Goal: Complete application form: Complete application form

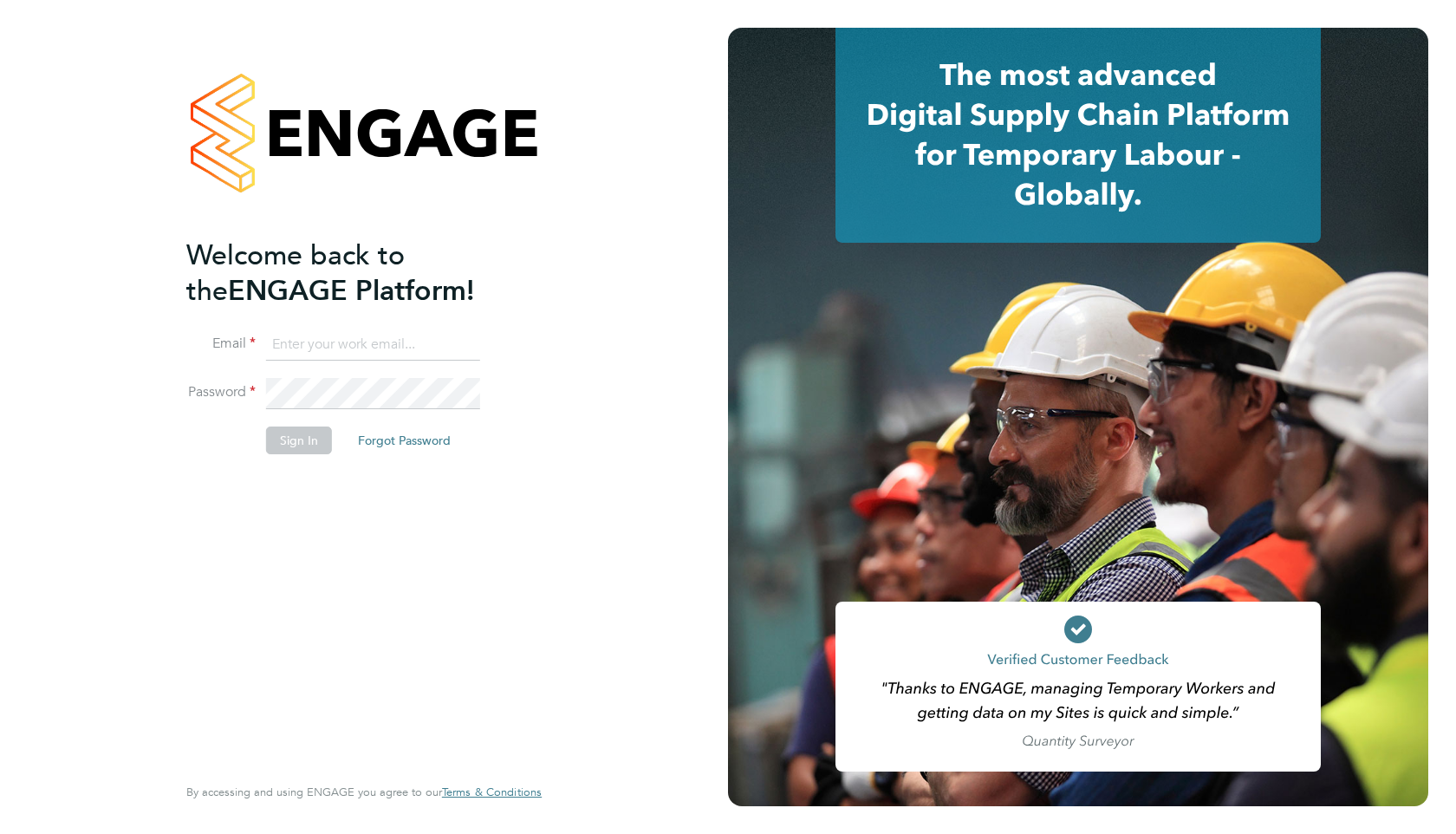
click at [350, 337] on input at bounding box center [373, 345] width 214 height 31
type input "resources@infinitivegroup.co.uk"
click at [311, 432] on button "Sign In" at bounding box center [299, 441] width 66 height 28
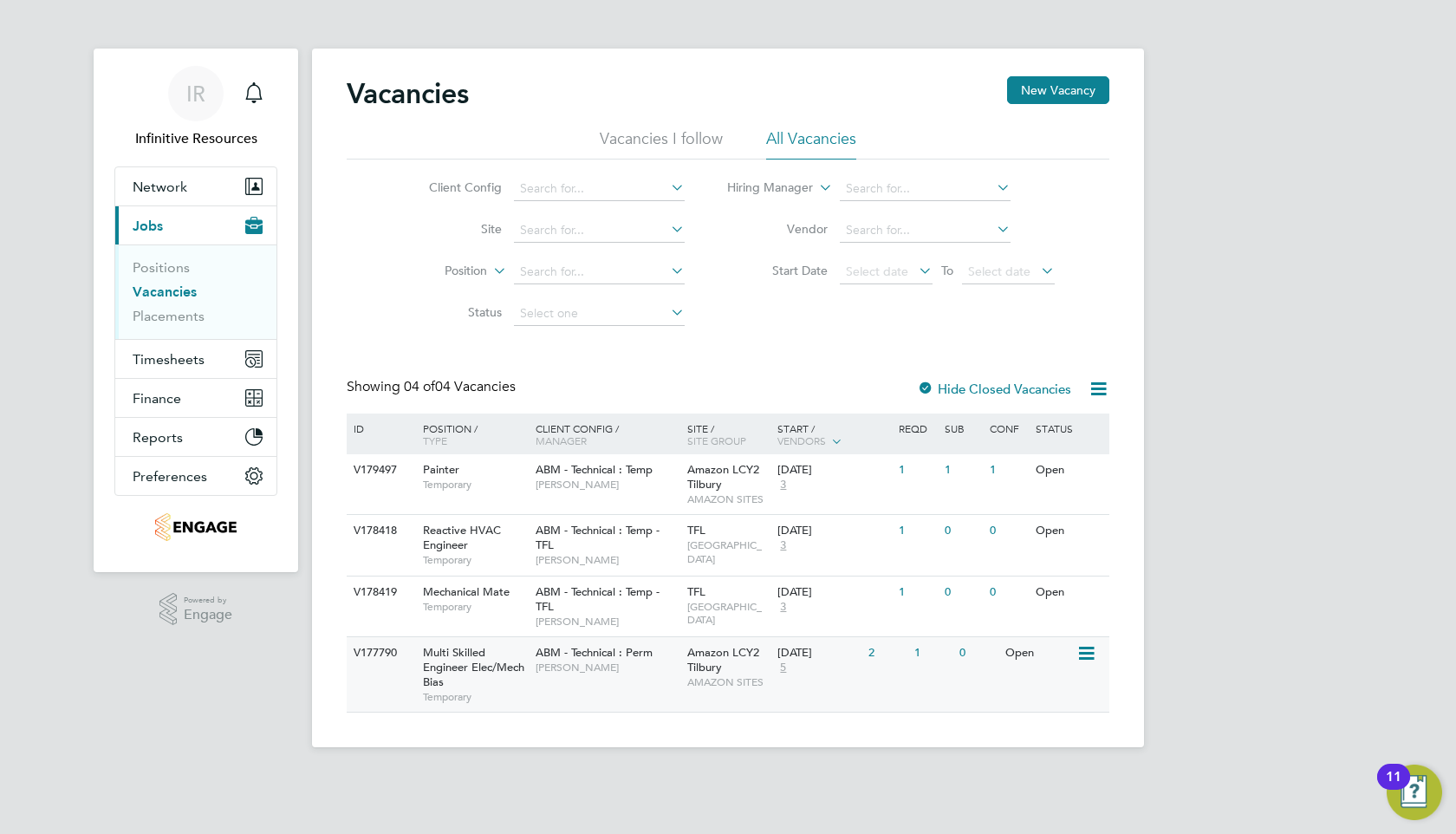
click at [650, 659] on span "ABM - Technical : Perm" at bounding box center [594, 652] width 117 height 15
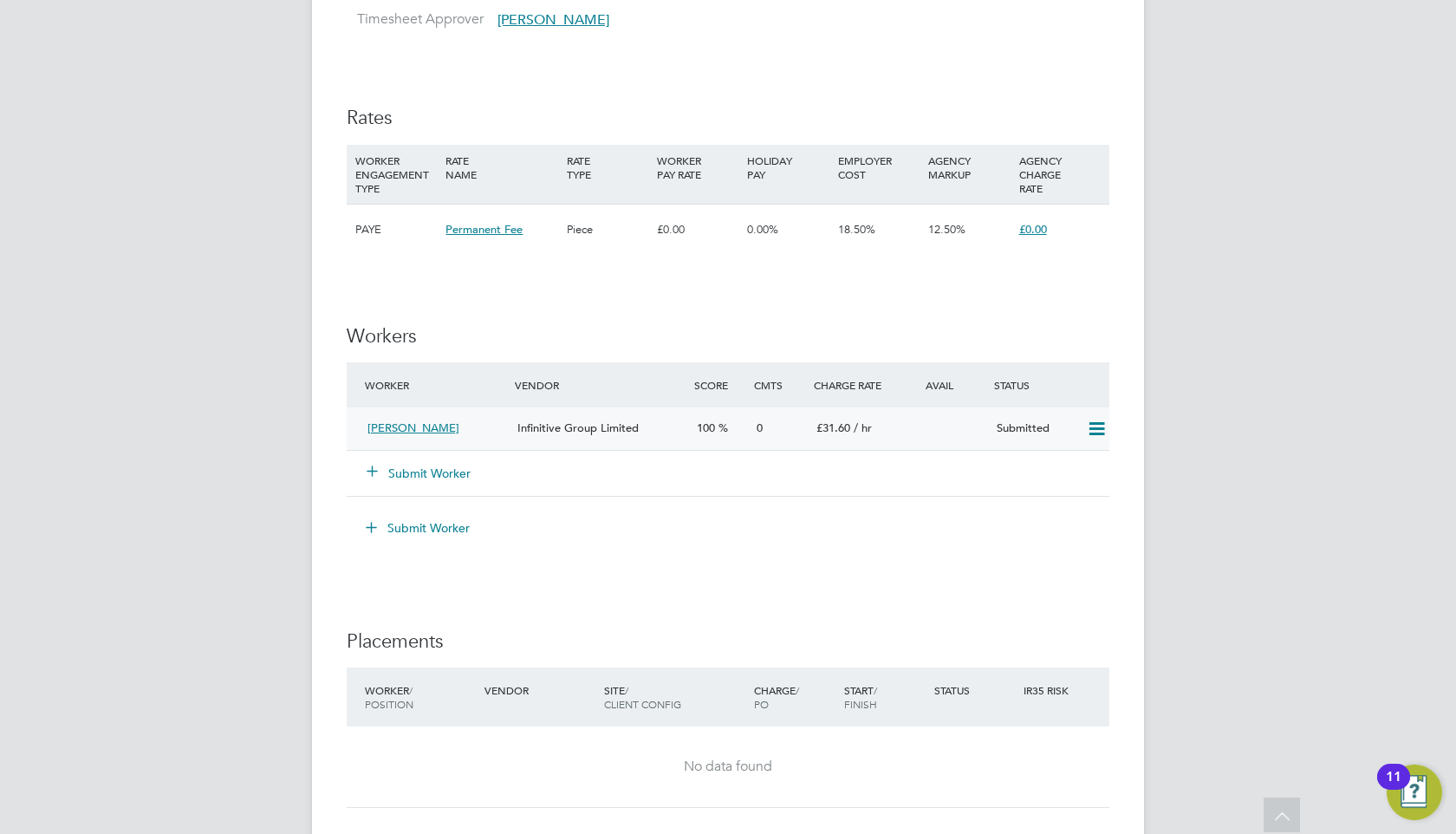
click at [782, 443] on div "0" at bounding box center [779, 428] width 60 height 29
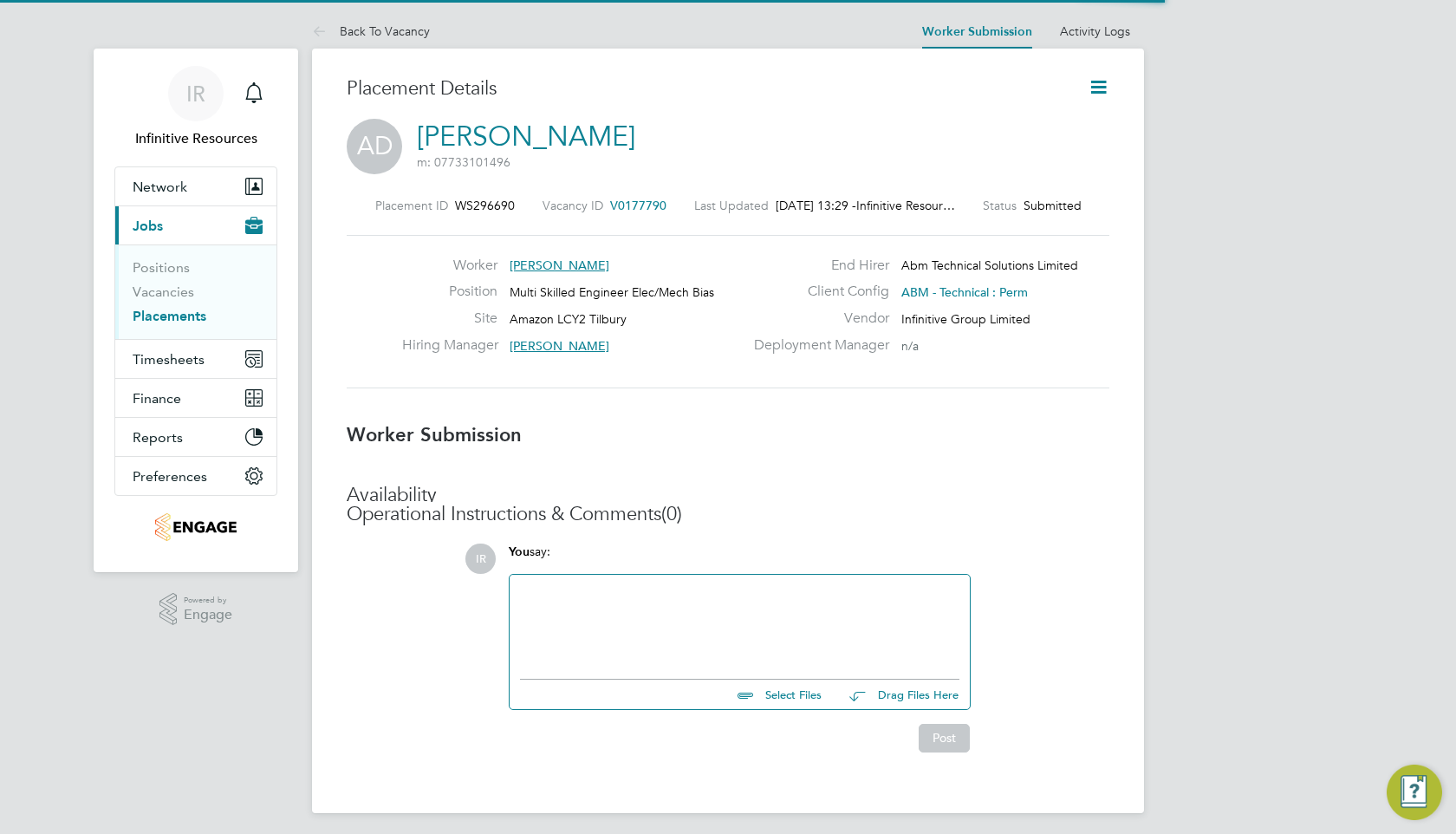
scroll to position [9, 9]
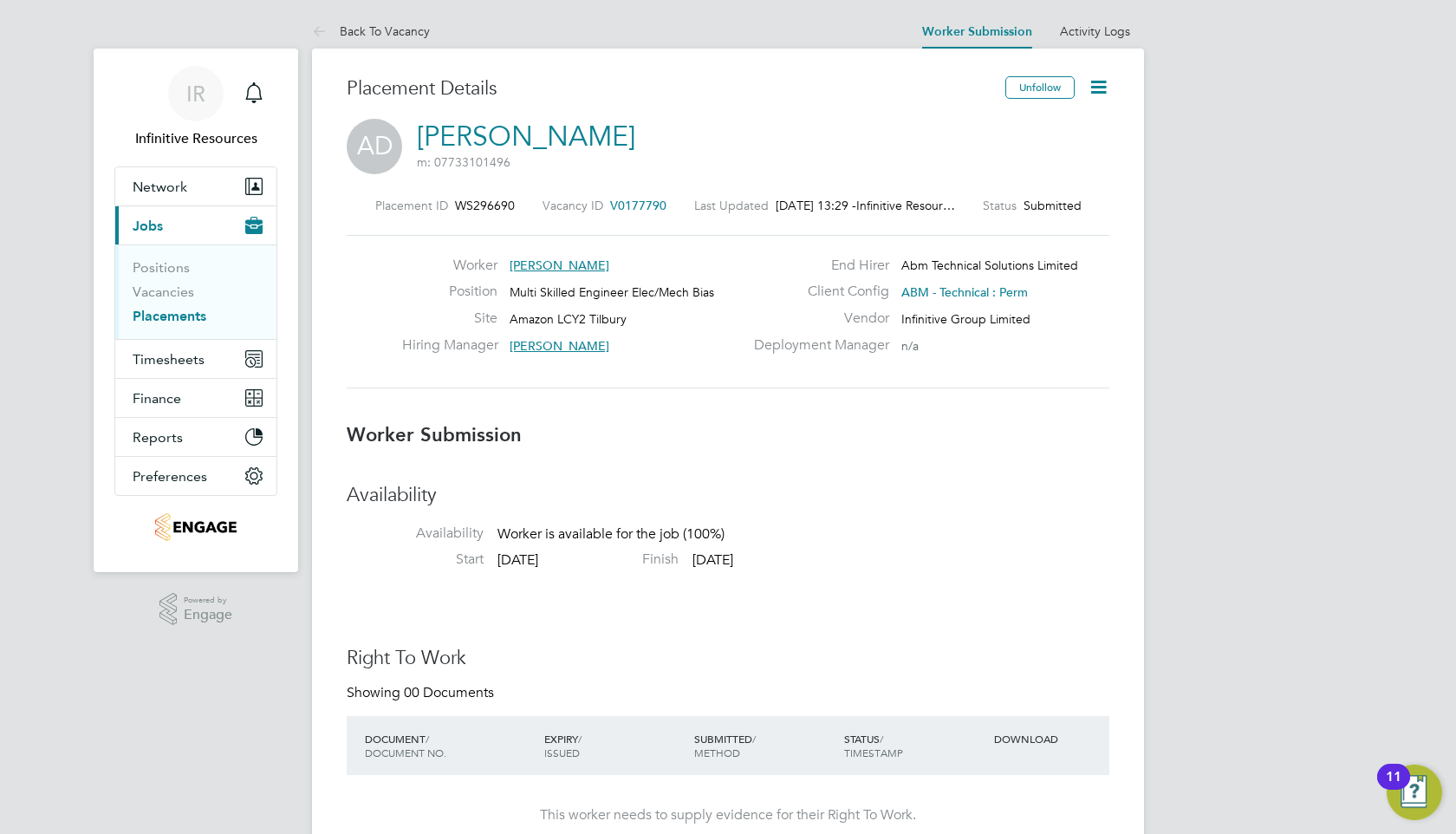
click at [563, 268] on span "[PERSON_NAME]" at bounding box center [560, 266] width 100 height 16
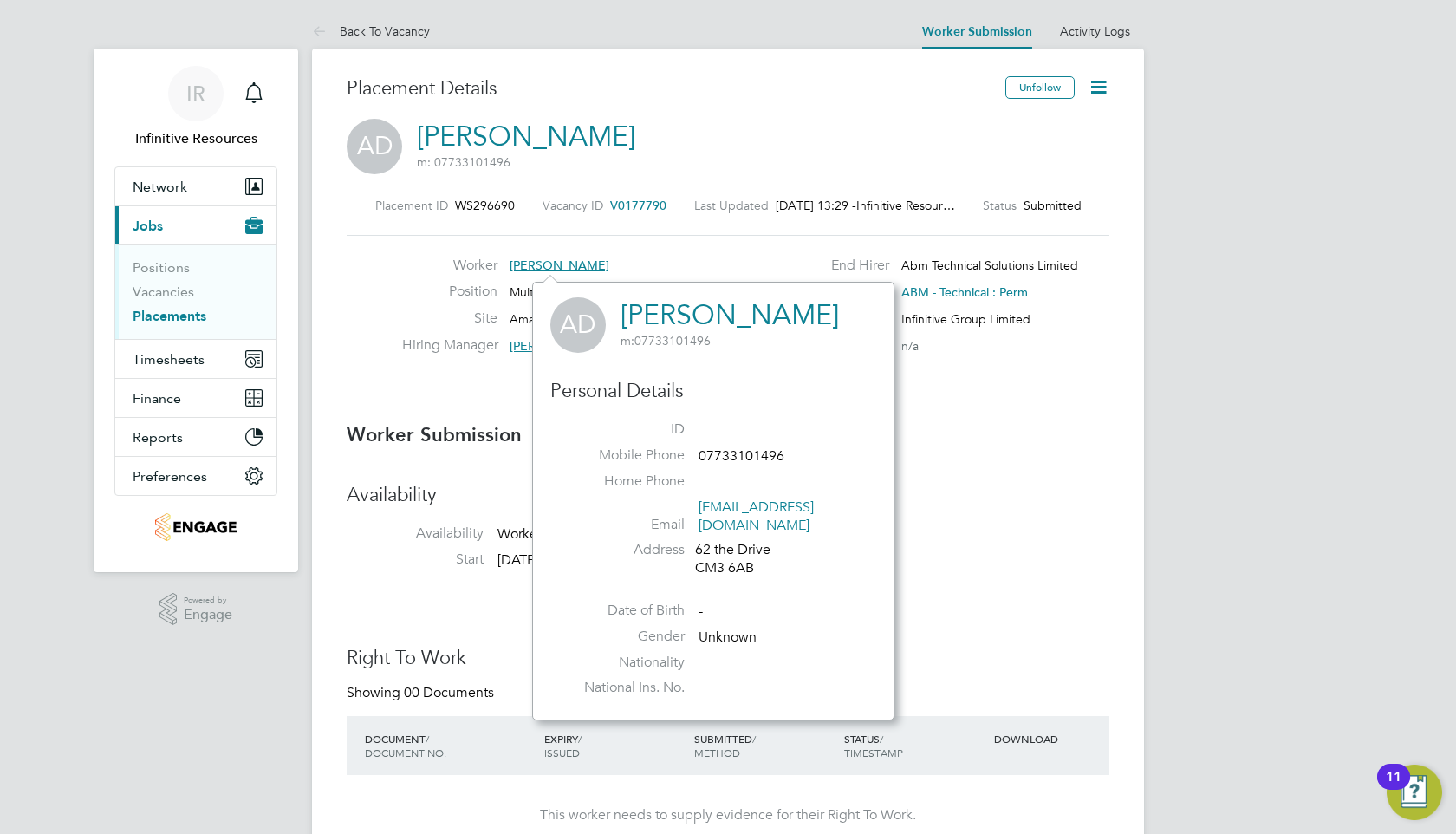
click at [697, 317] on link "[PERSON_NAME]" at bounding box center [729, 315] width 218 height 34
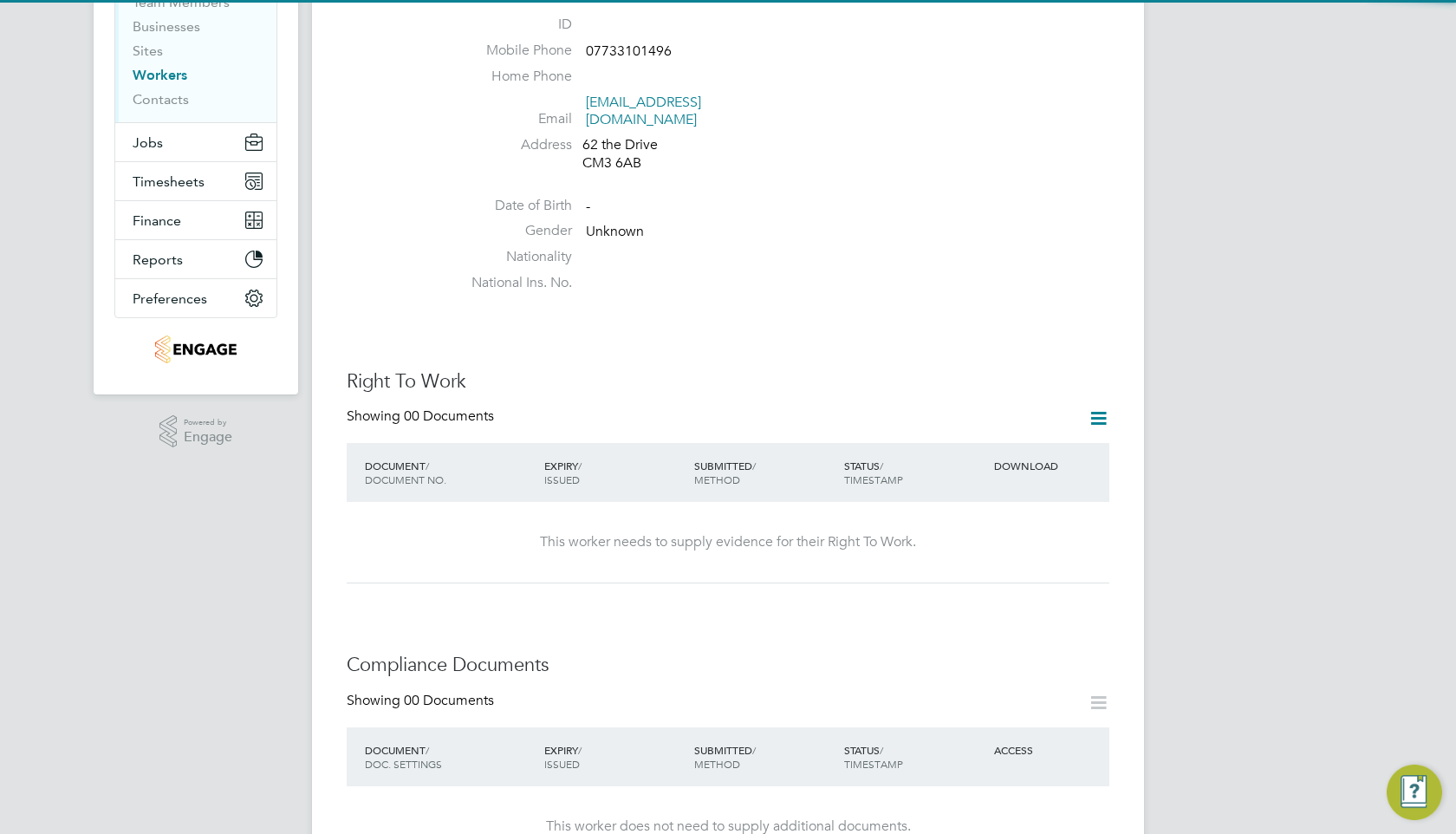
scroll to position [528, 0]
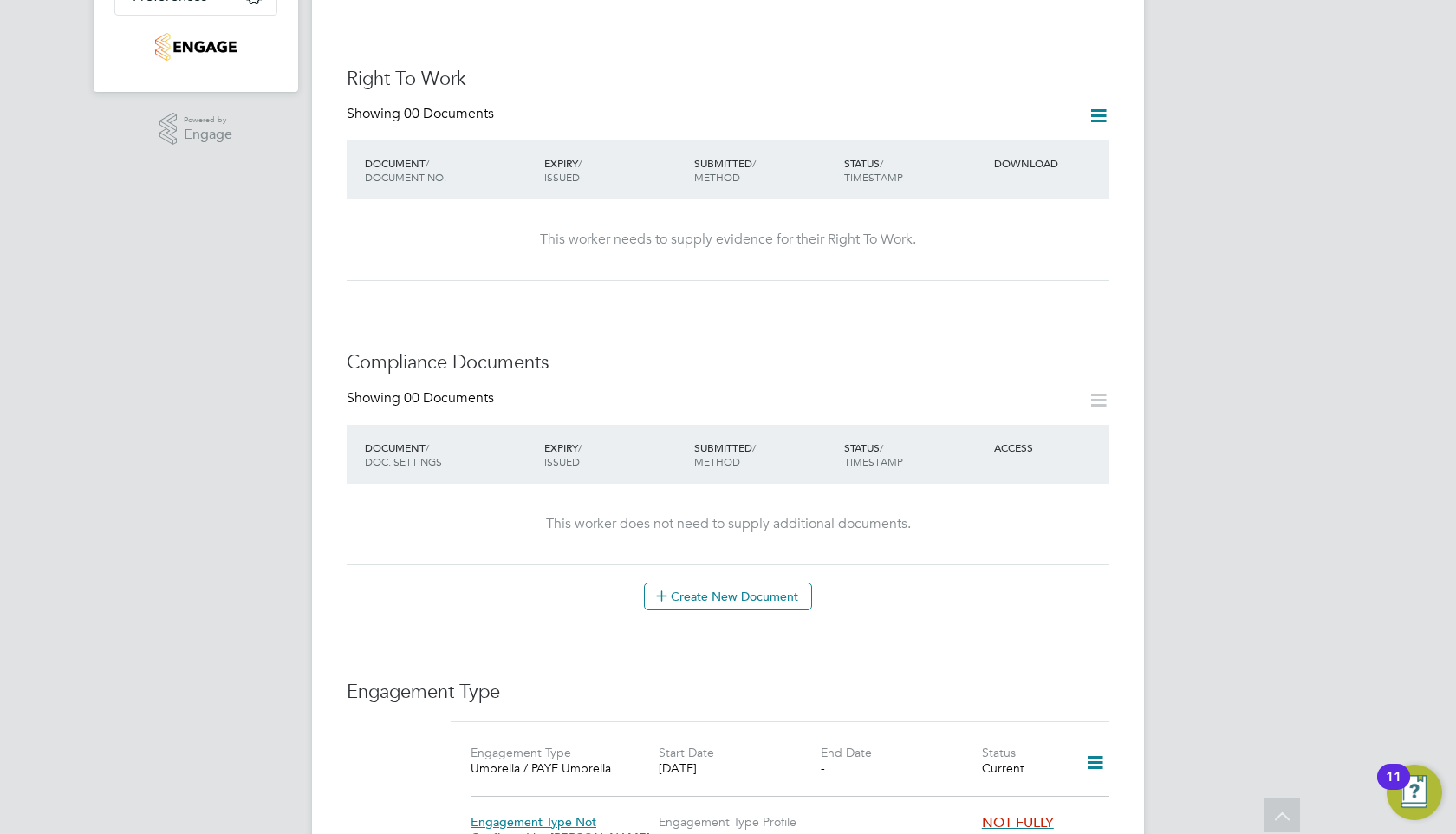
click at [1094, 104] on icon at bounding box center [1098, 115] width 22 height 22
click at [984, 137] on li "Add Right To Work Document" at bounding box center [1003, 140] width 209 height 24
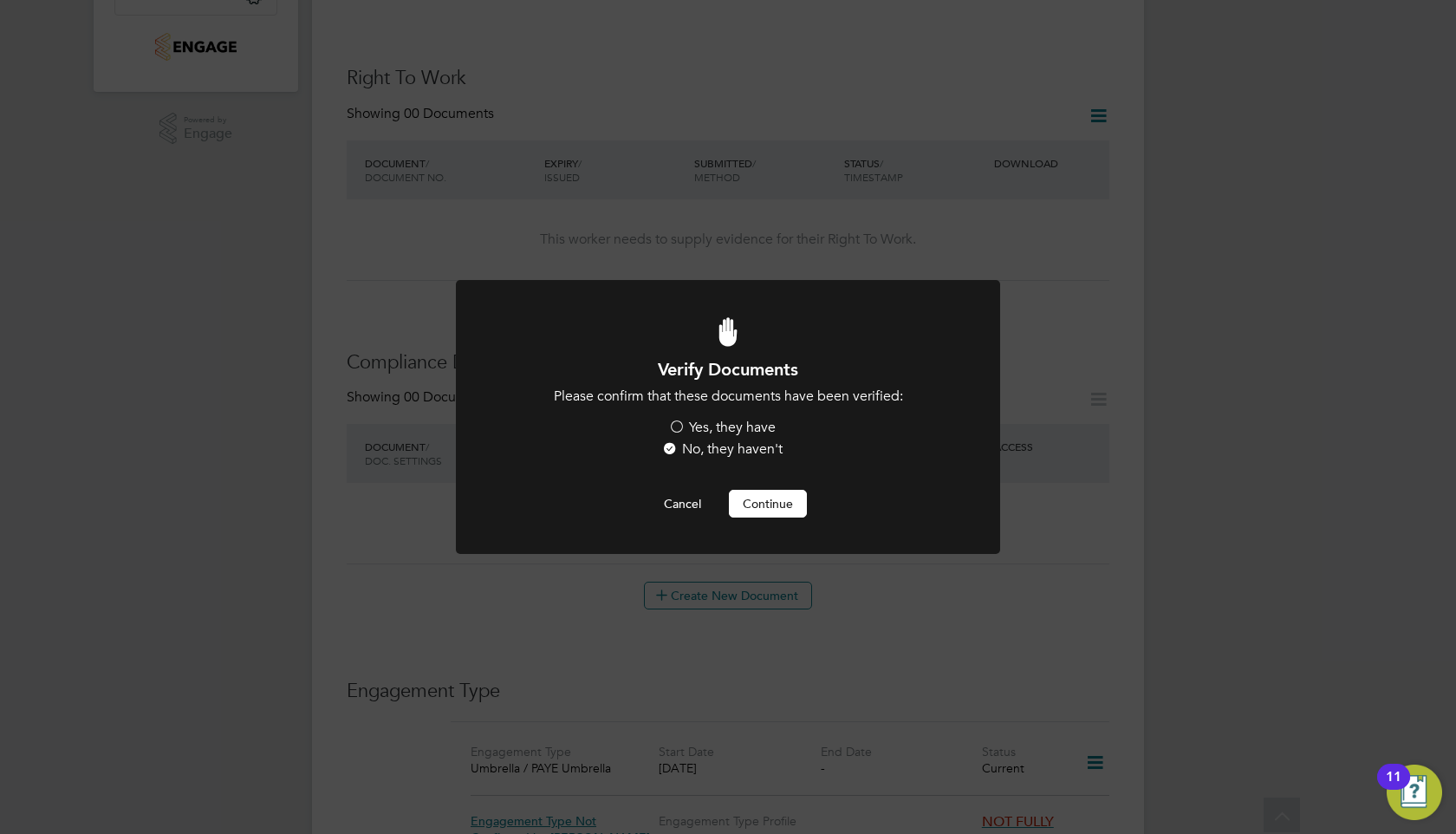
click at [757, 427] on label "Yes, they have" at bounding box center [721, 427] width 107 height 18
click at [0, 0] on input "Yes, they have" at bounding box center [0, 0] width 0 height 0
click at [770, 504] on button "Continue" at bounding box center [768, 504] width 78 height 28
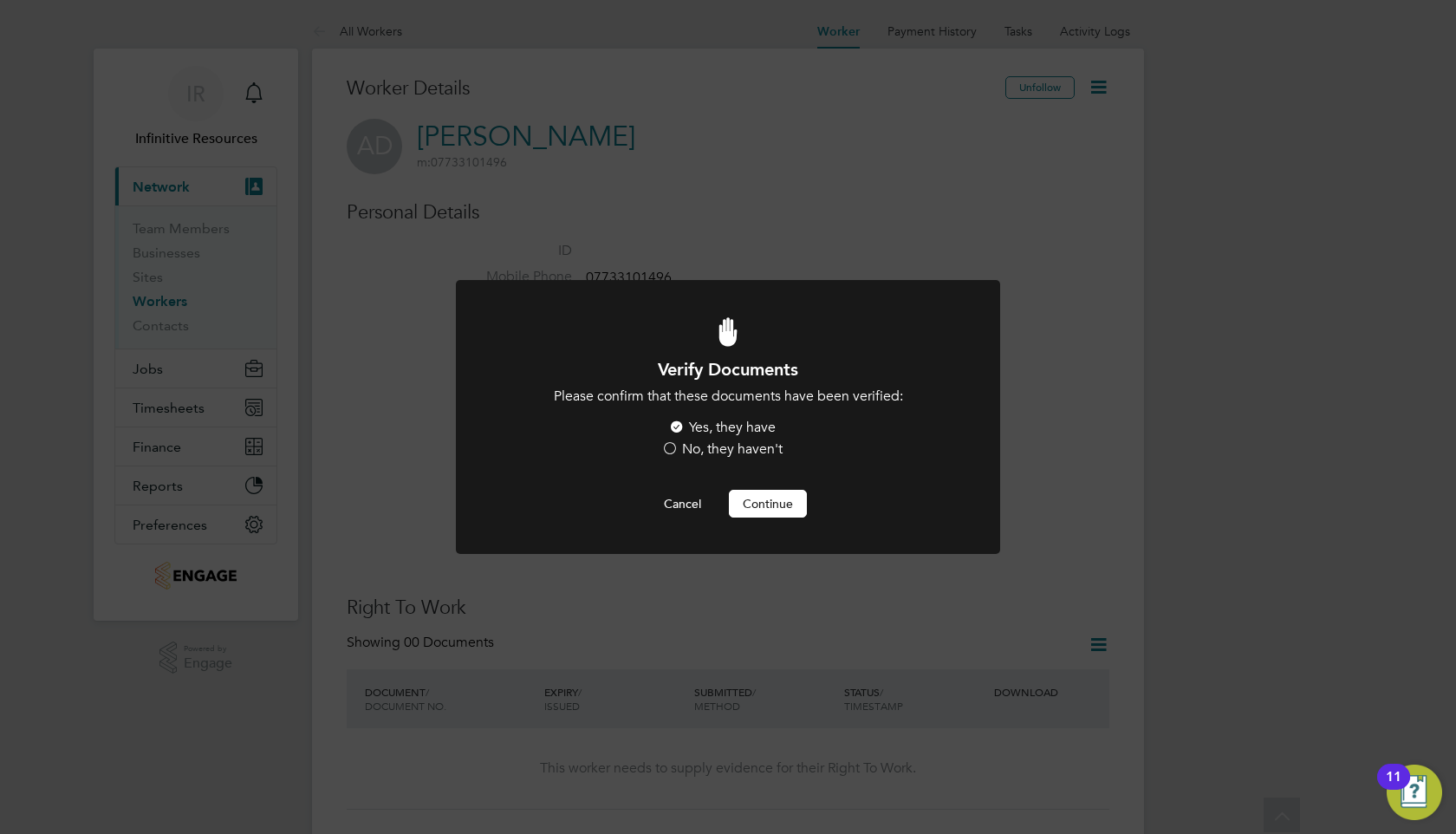
scroll to position [528, 0]
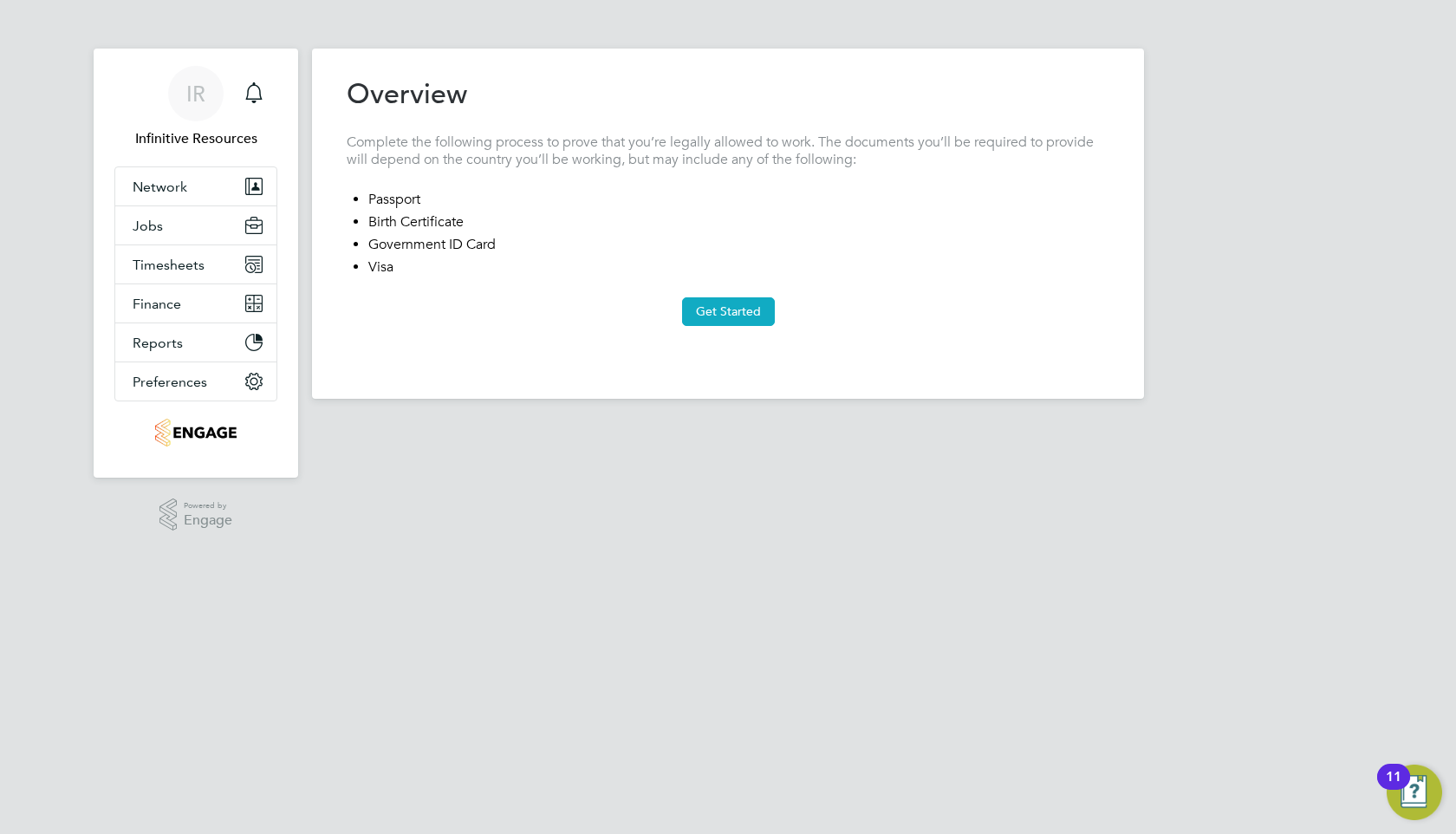
click at [723, 311] on button "Get Started" at bounding box center [728, 312] width 93 height 28
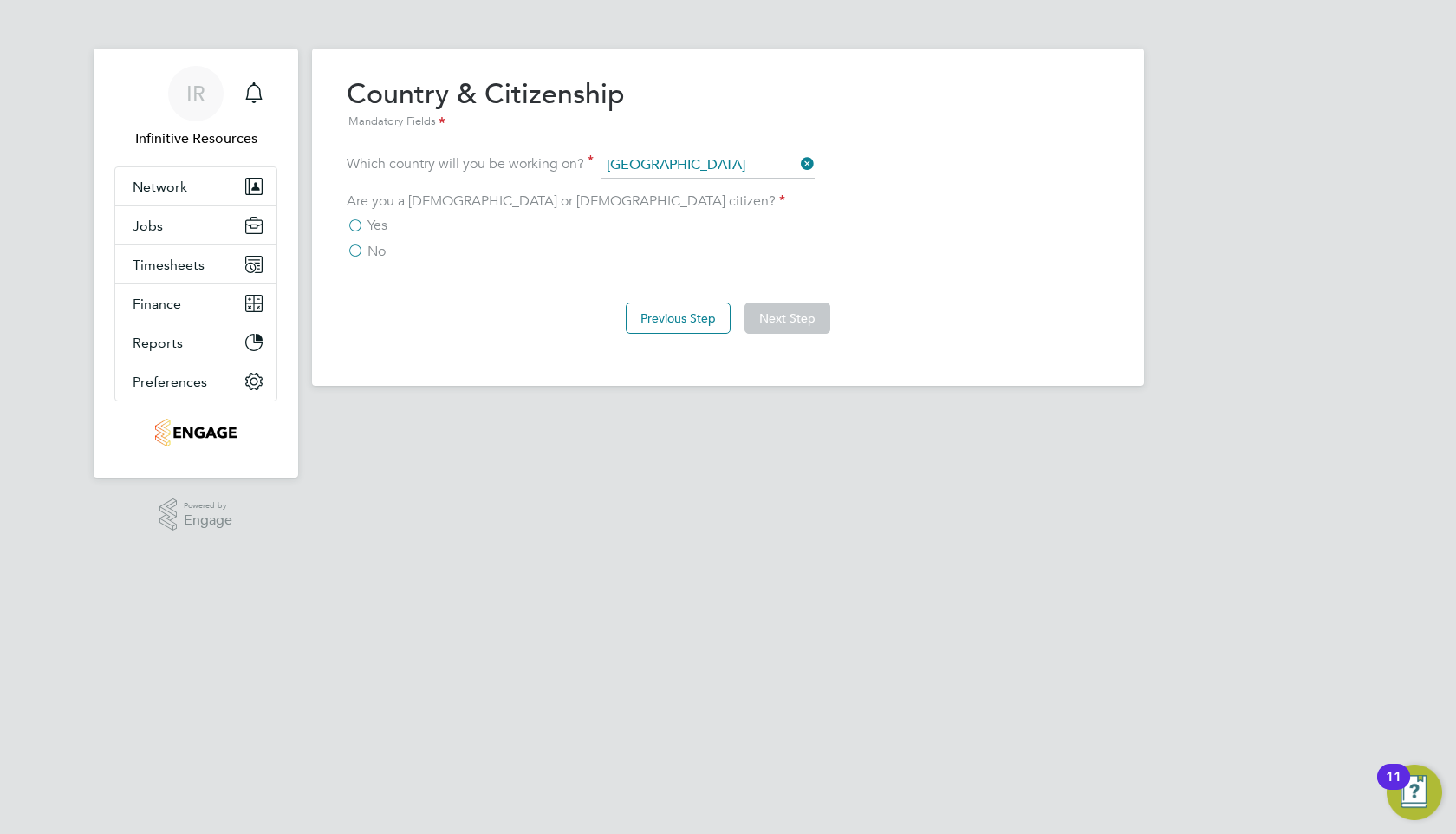
click at [380, 226] on span "Yes" at bounding box center [377, 225] width 20 height 17
click at [0, 0] on input "Yes" at bounding box center [0, 0] width 0 height 0
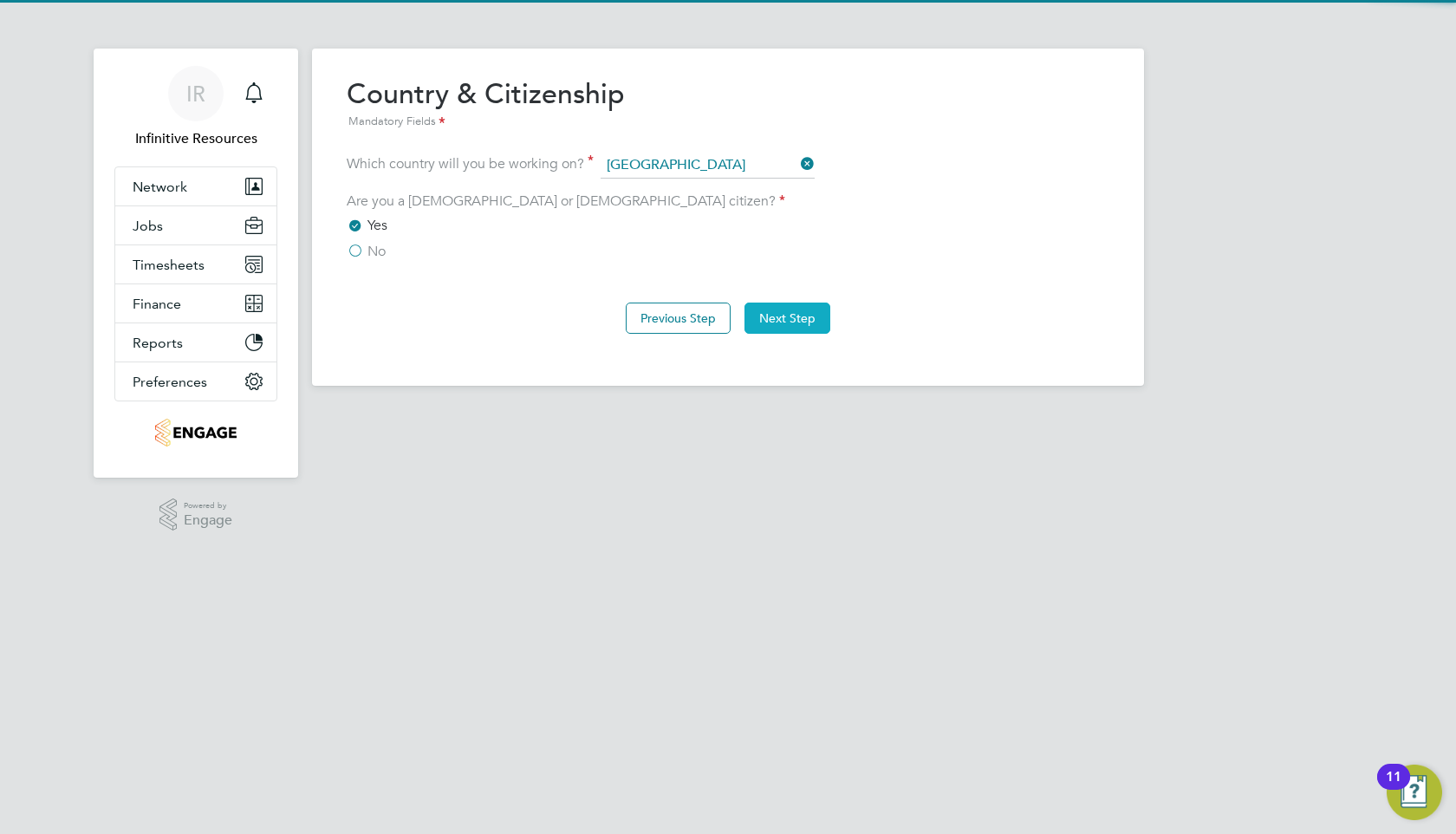
click at [796, 317] on button "Next Step" at bounding box center [787, 319] width 86 height 31
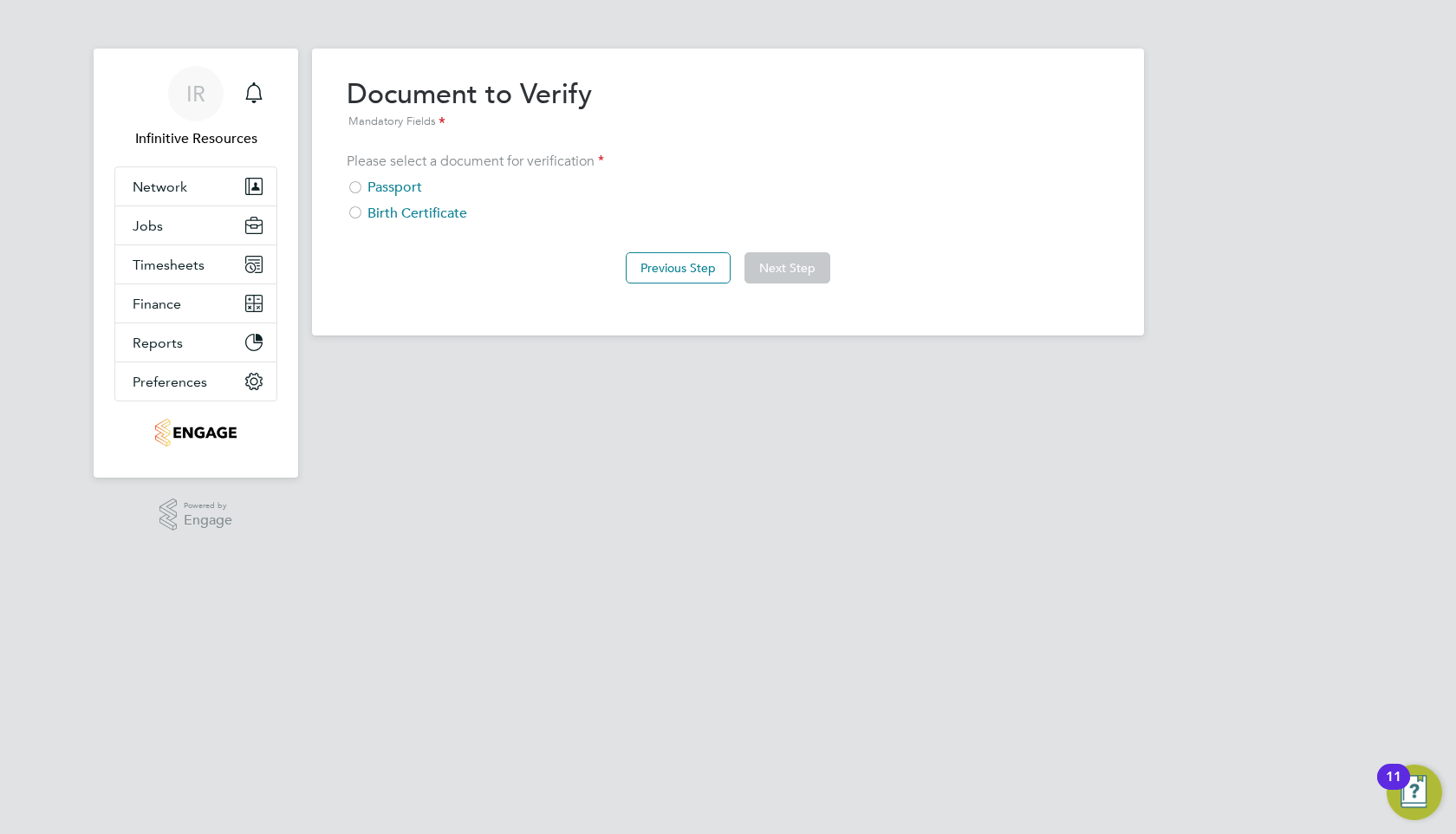
click at [413, 191] on div "Passport" at bounding box center [728, 187] width 762 height 18
click at [810, 277] on button "Next Step" at bounding box center [787, 268] width 86 height 31
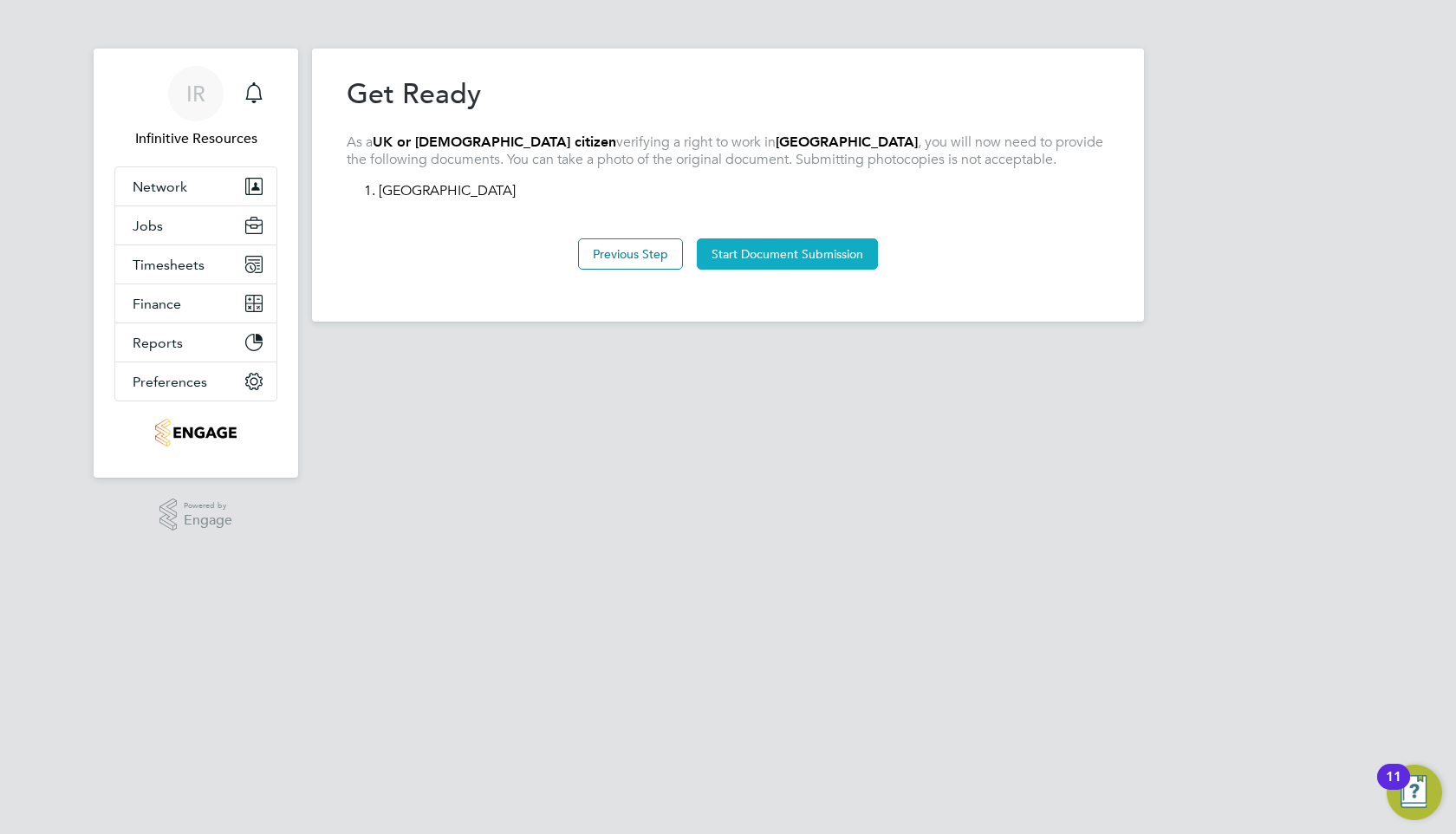
click at [765, 253] on button "Start Document Submission" at bounding box center [788, 254] width 181 height 31
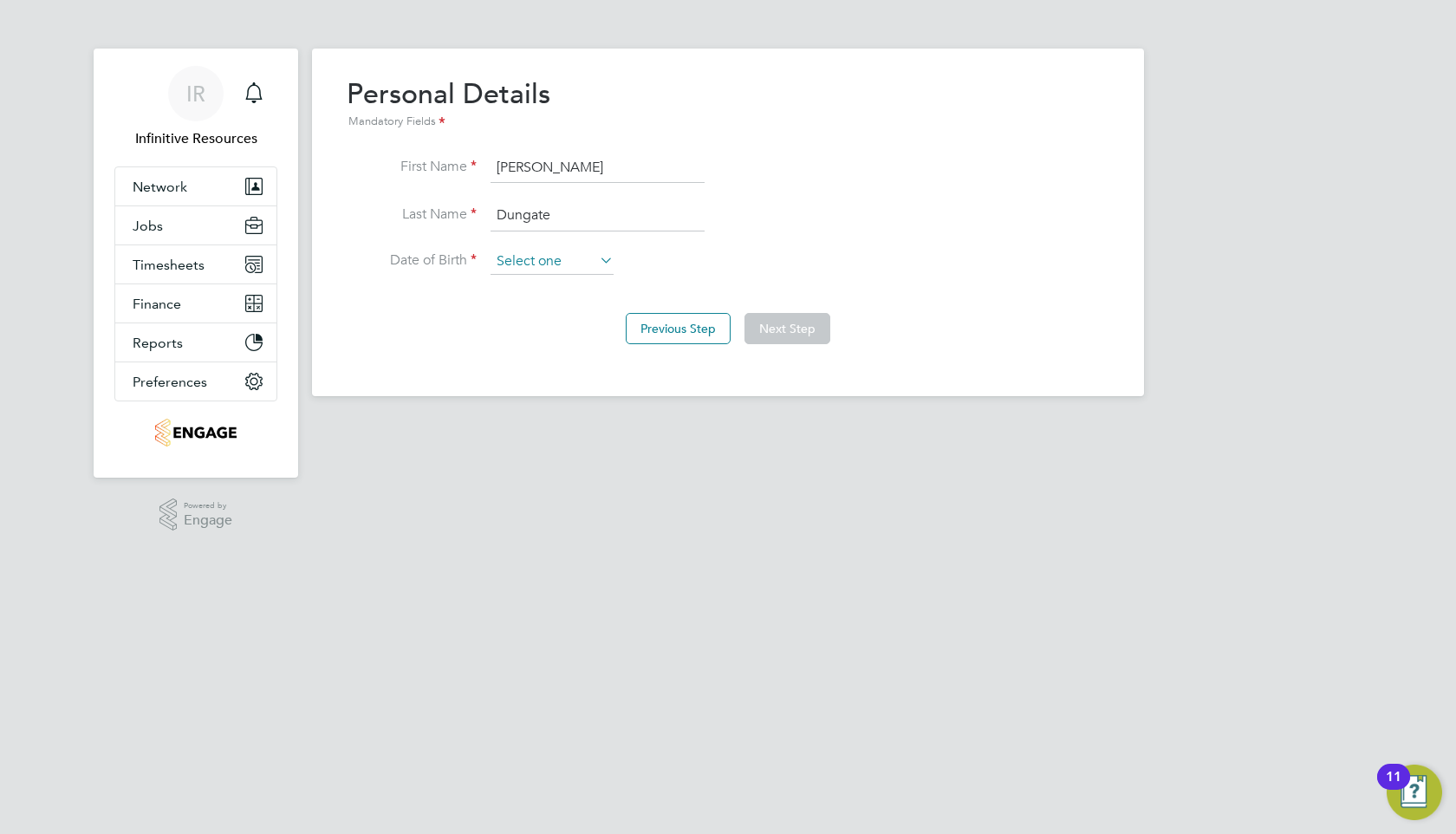
click at [564, 259] on input at bounding box center [552, 262] width 123 height 26
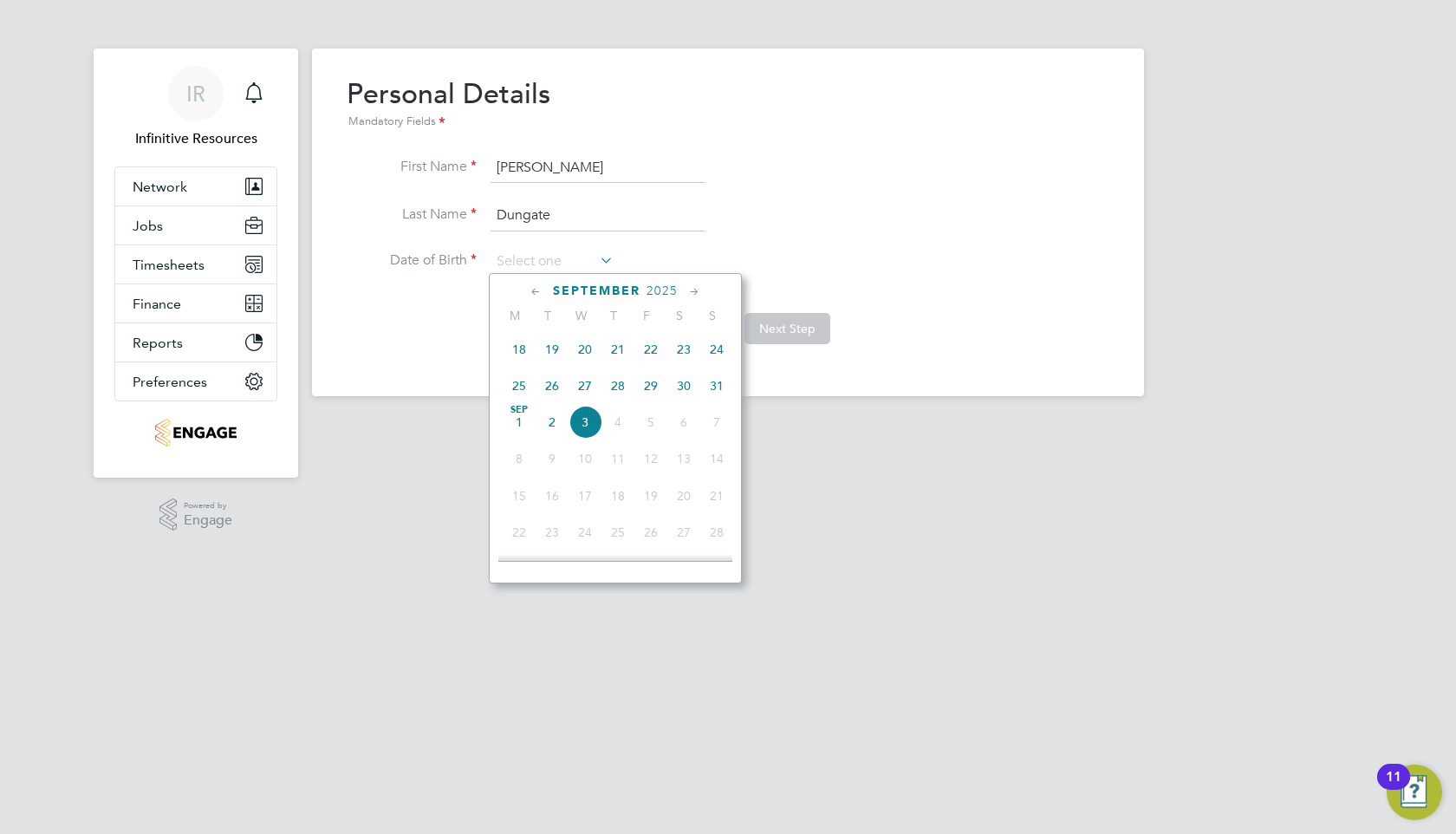
click at [654, 288] on span "2025" at bounding box center [662, 291] width 31 height 15
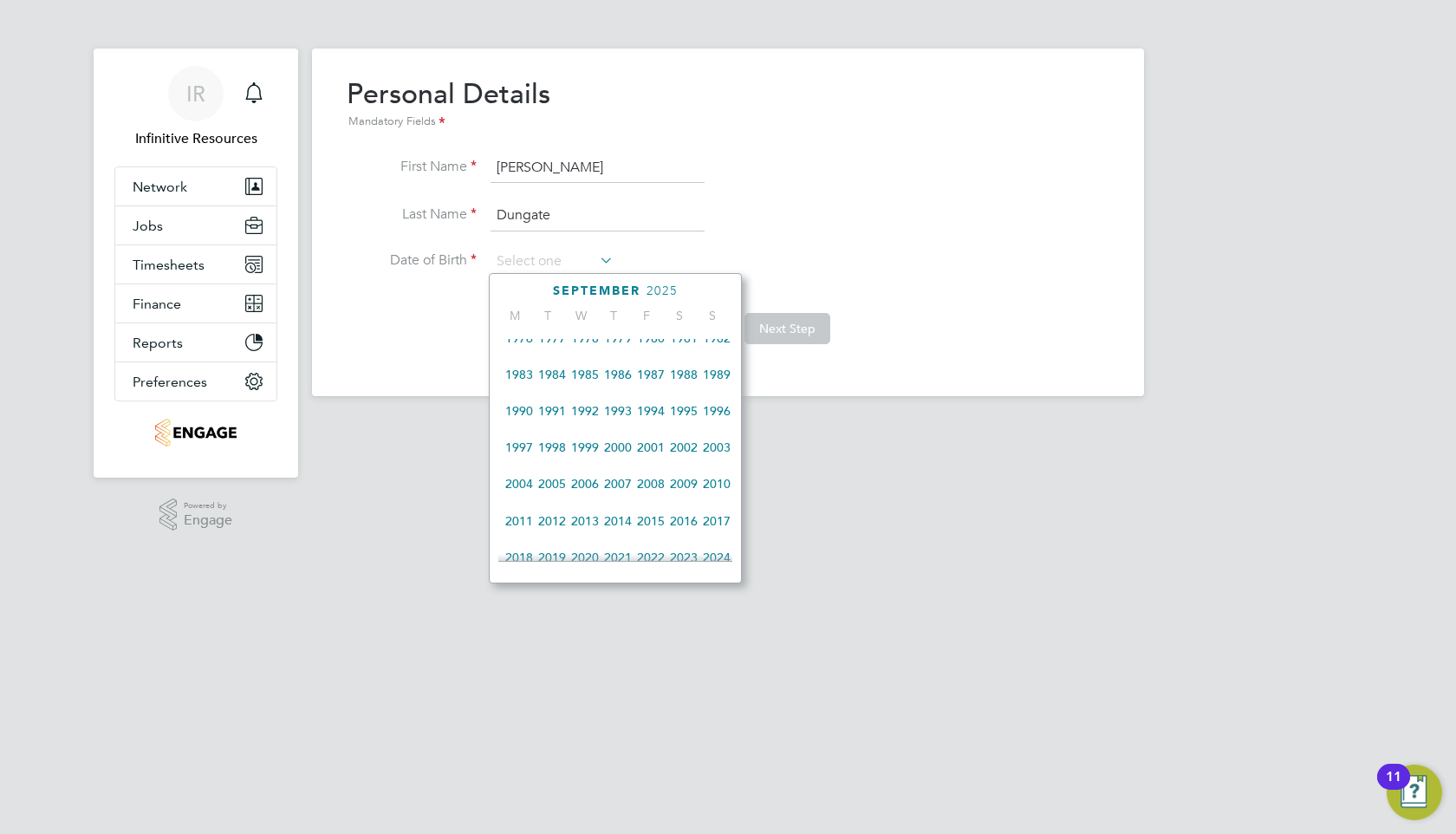
scroll to position [493, 0]
click at [520, 380] on span "1983" at bounding box center [520, 375] width 33 height 33
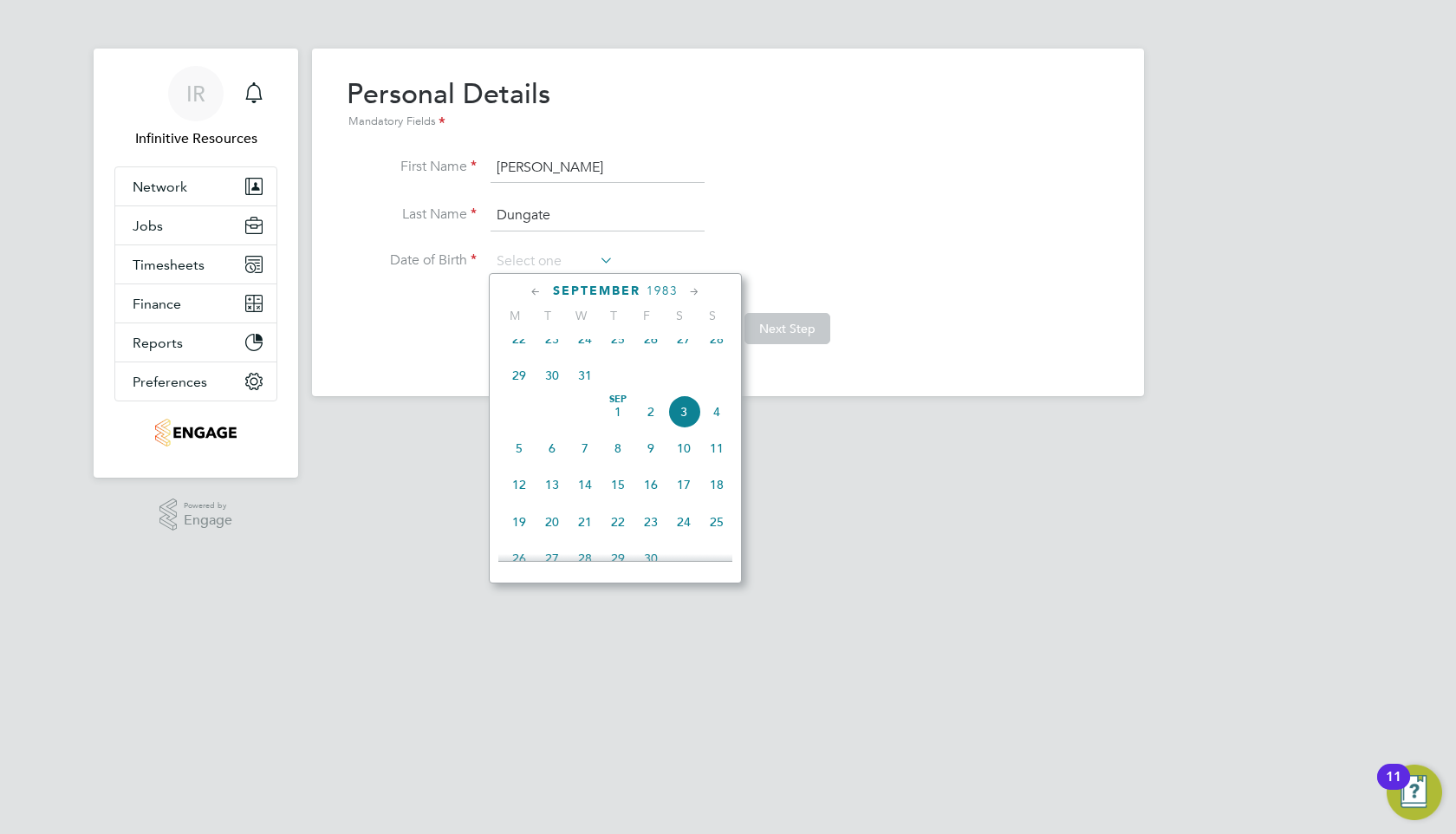
click at [594, 286] on span "September" at bounding box center [596, 291] width 88 height 15
click at [571, 294] on span "September" at bounding box center [596, 291] width 88 height 15
type input "[DATE]"
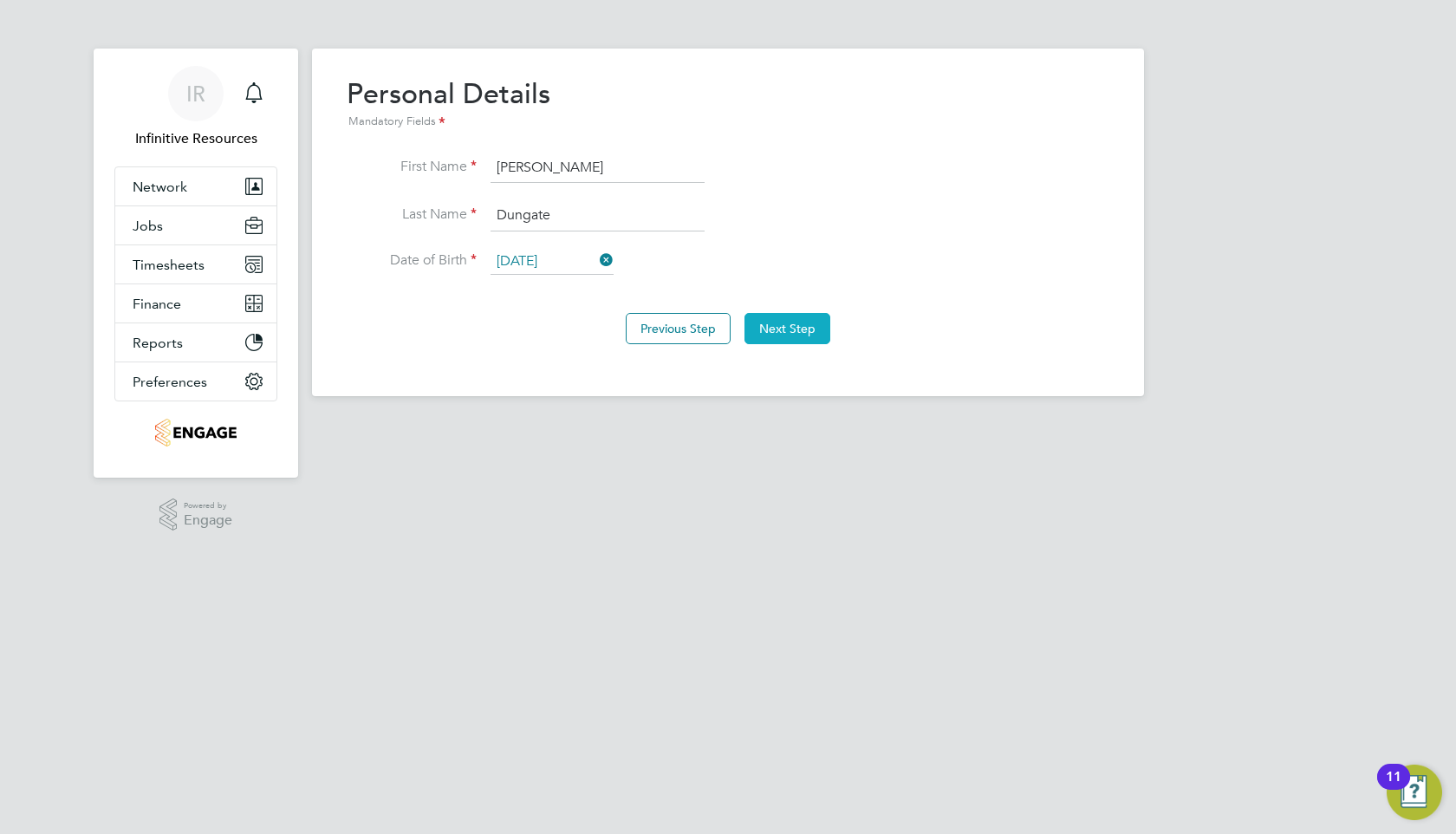
click at [802, 333] on button "Next Step" at bounding box center [787, 328] width 86 height 31
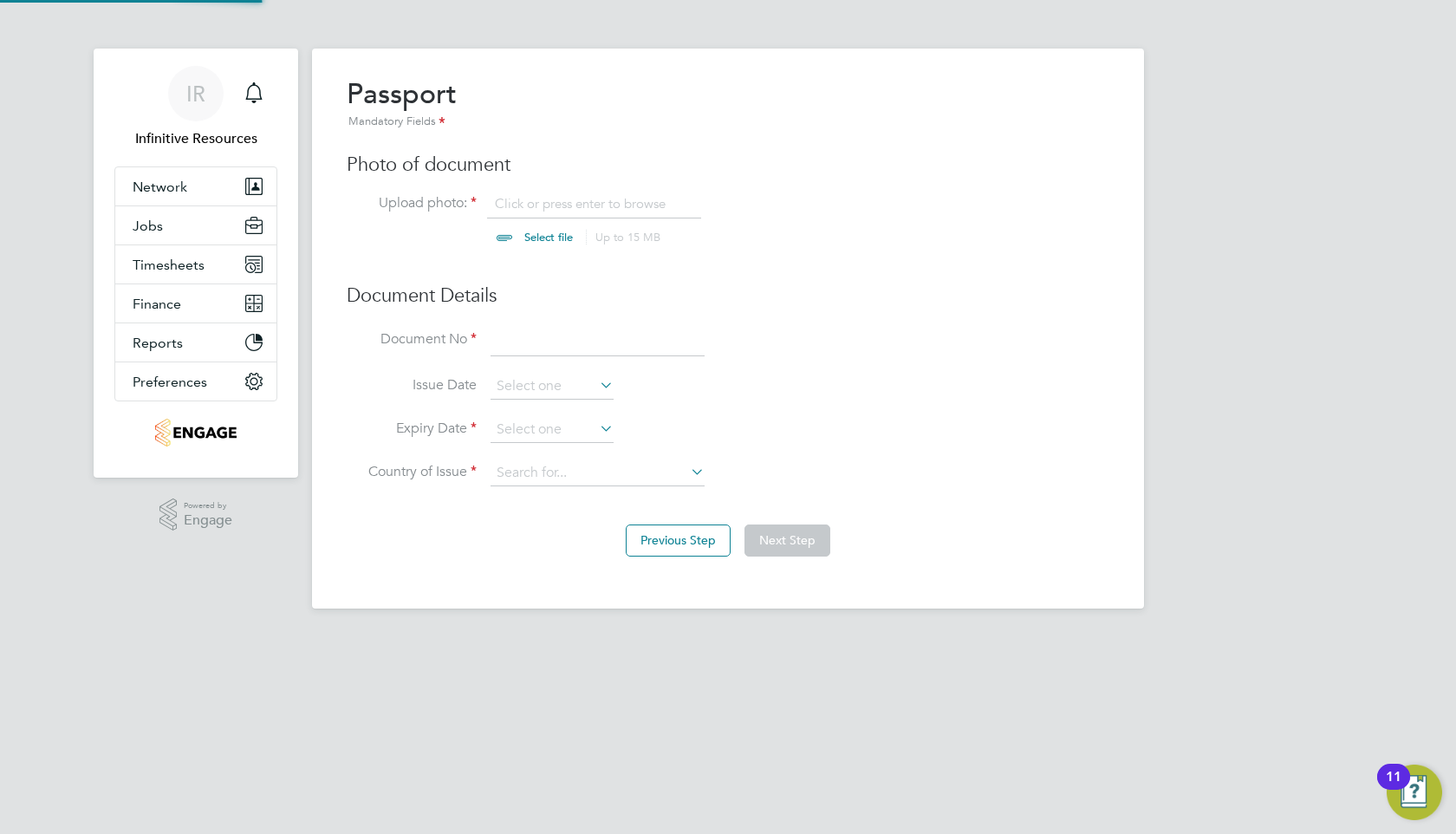
scroll to position [23, 215]
click at [531, 240] on input "file" at bounding box center [565, 221] width 272 height 52
type input "C:\fakepath\Passport.jpeg"
click at [527, 342] on input at bounding box center [598, 341] width 214 height 31
type input "563017821"
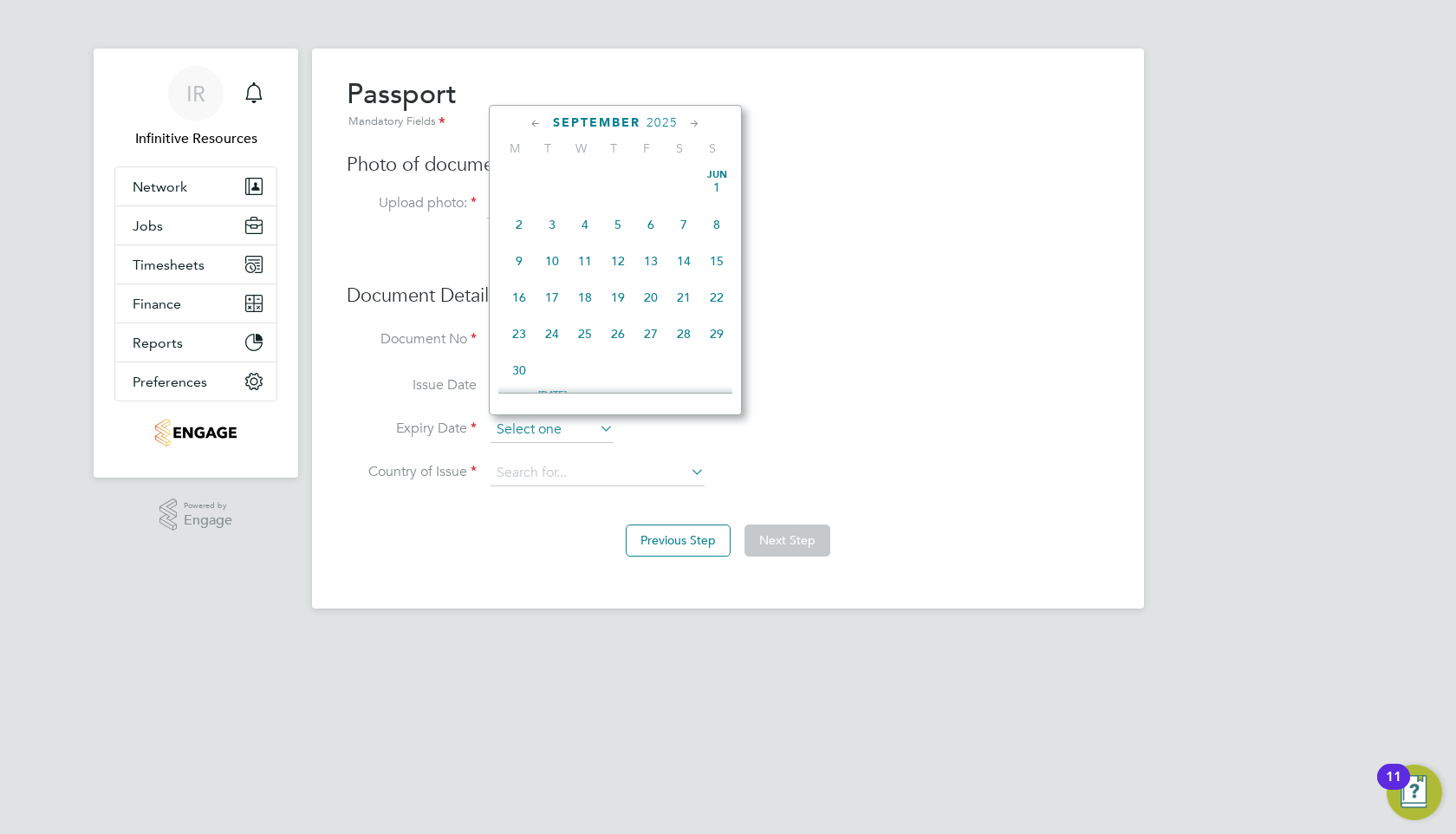
click at [533, 427] on input at bounding box center [552, 430] width 123 height 26
click at [551, 311] on span "25" at bounding box center [552, 300] width 33 height 33
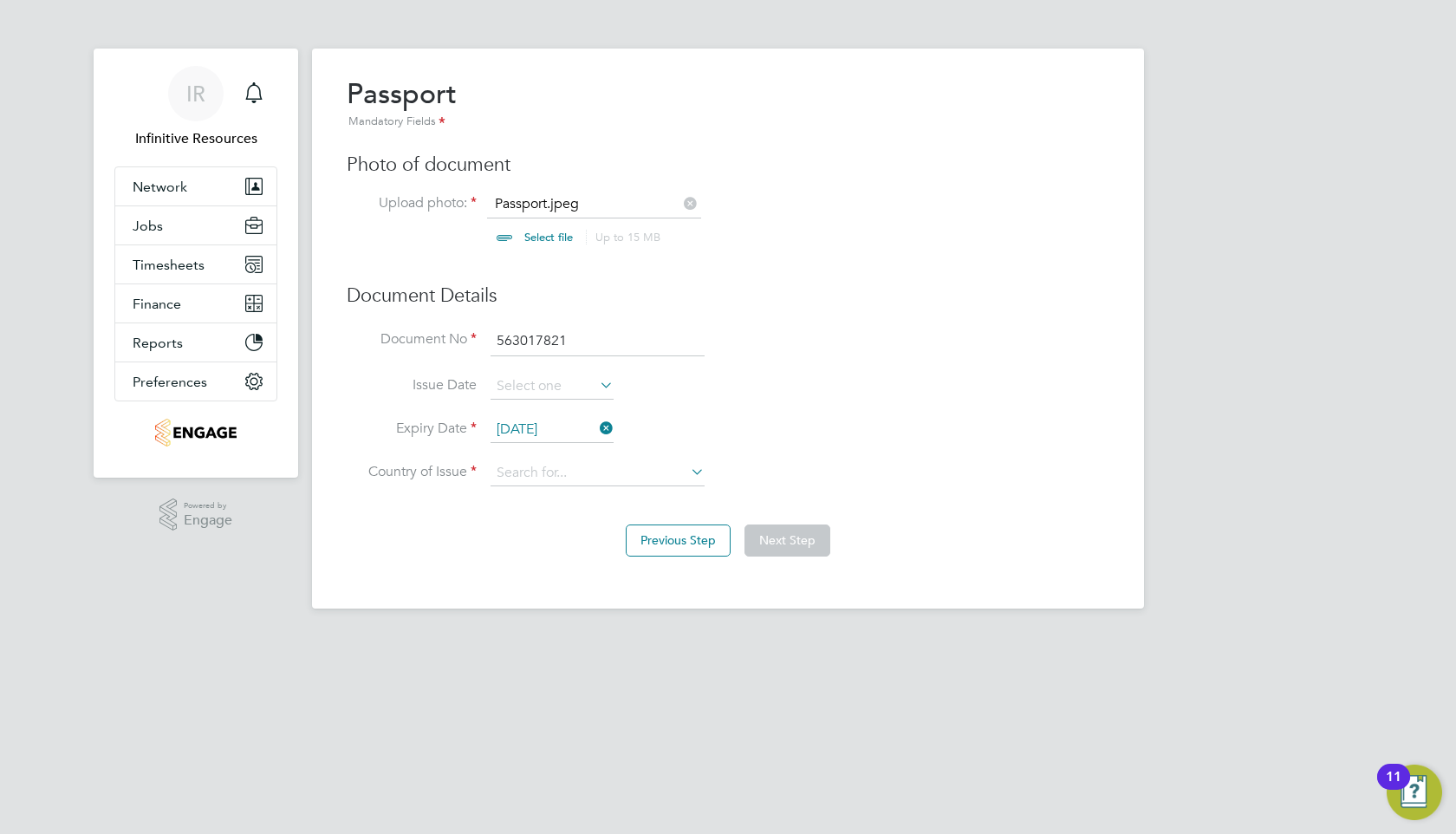
click at [541, 424] on input "[DATE]" at bounding box center [552, 430] width 123 height 26
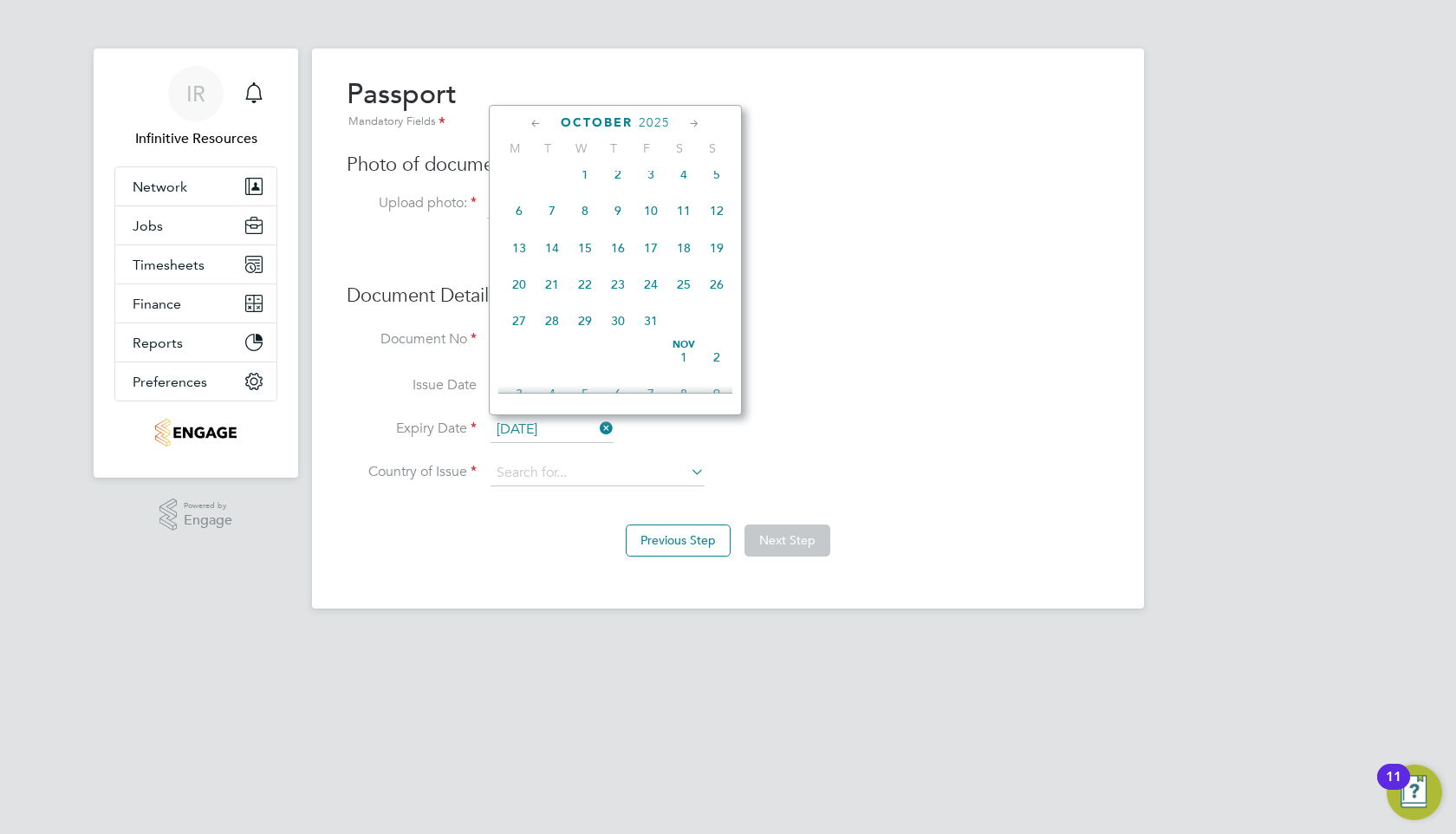
scroll to position [356, 0]
click at [691, 314] on span "25" at bounding box center [684, 307] width 33 height 33
type input "[DATE]"
click at [557, 428] on input "[DATE]" at bounding box center [552, 430] width 123 height 26
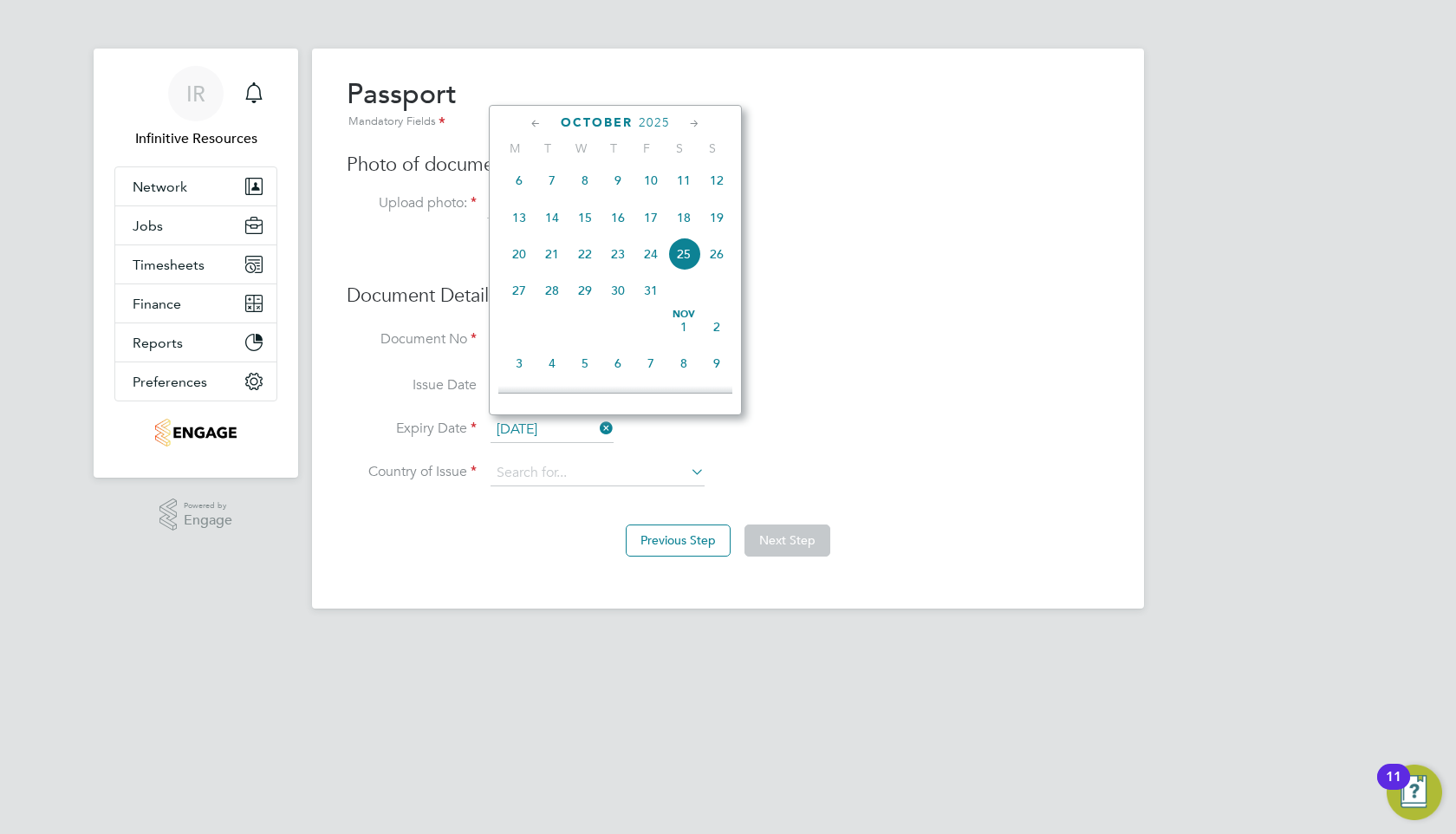
click at [657, 118] on span "2025" at bounding box center [654, 122] width 31 height 15
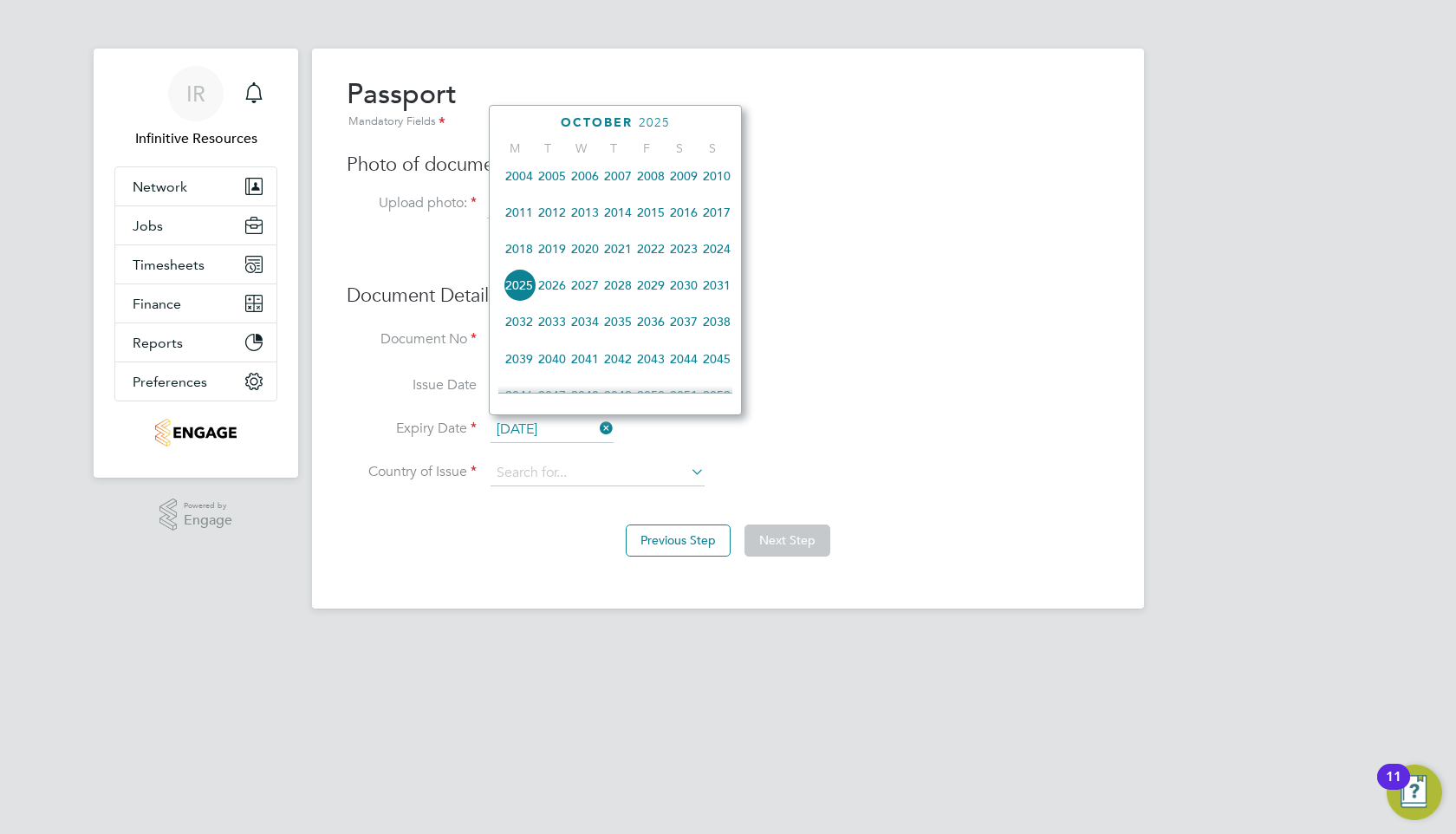
click at [657, 286] on span "2029" at bounding box center [651, 286] width 33 height 33
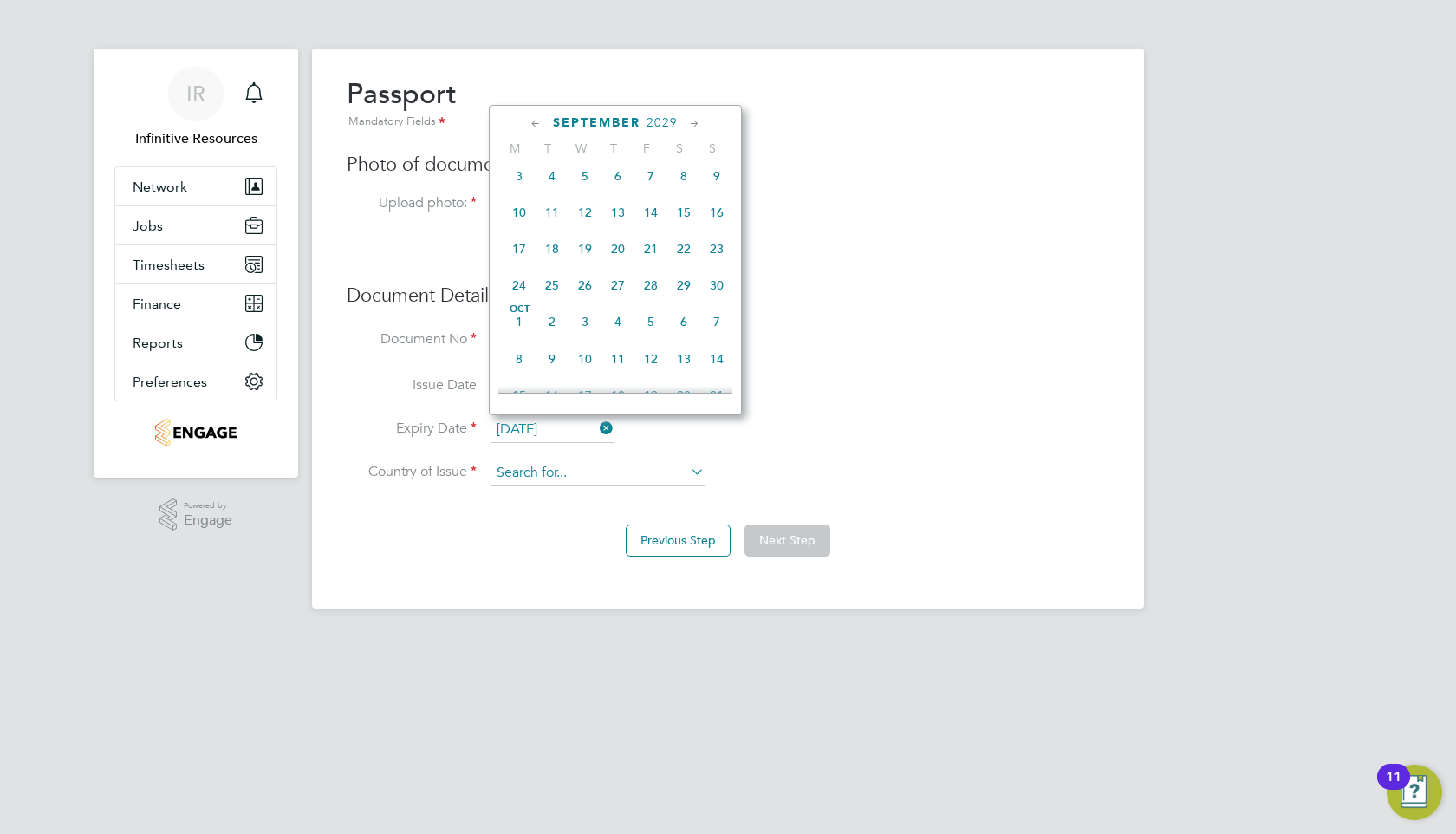
click at [586, 478] on input at bounding box center [598, 474] width 214 height 26
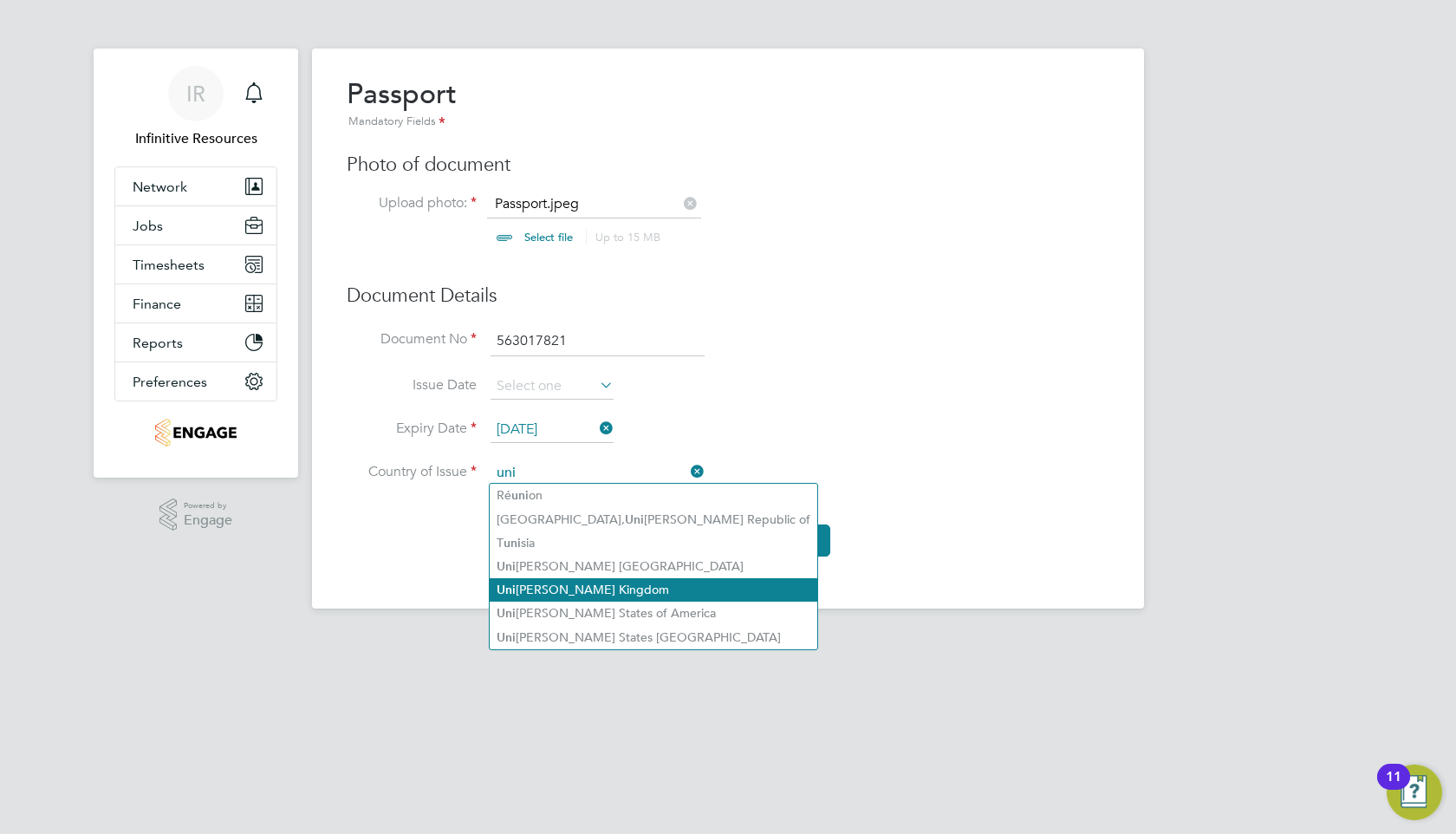
click at [552, 589] on li "Uni [PERSON_NAME] Kingdom" at bounding box center [654, 589] width 327 height 24
type input "[GEOGRAPHIC_DATA]"
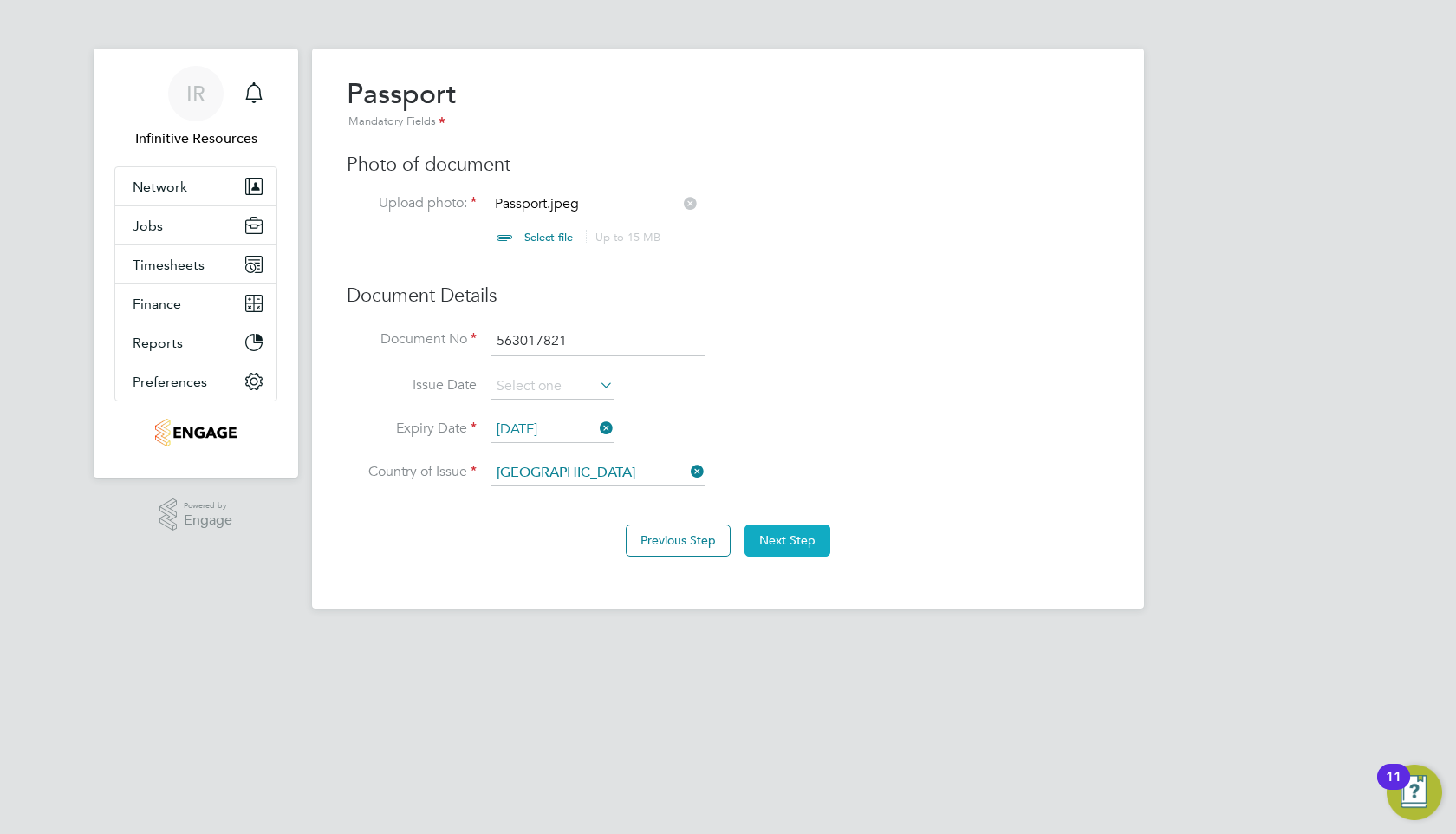
click at [788, 535] on button "Next Step" at bounding box center [787, 540] width 86 height 31
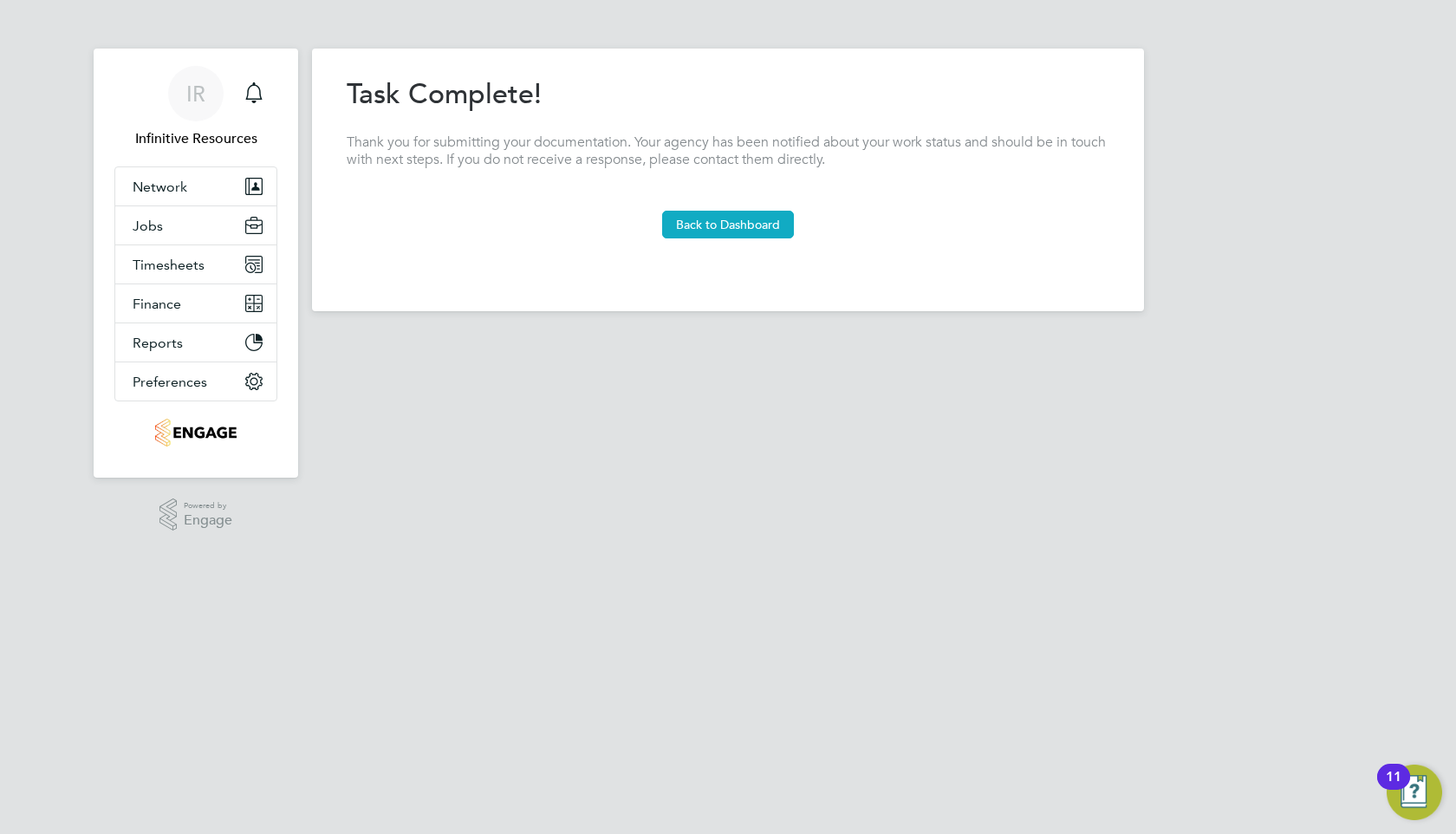
click at [739, 225] on button "Back to Dashboard" at bounding box center [728, 225] width 131 height 28
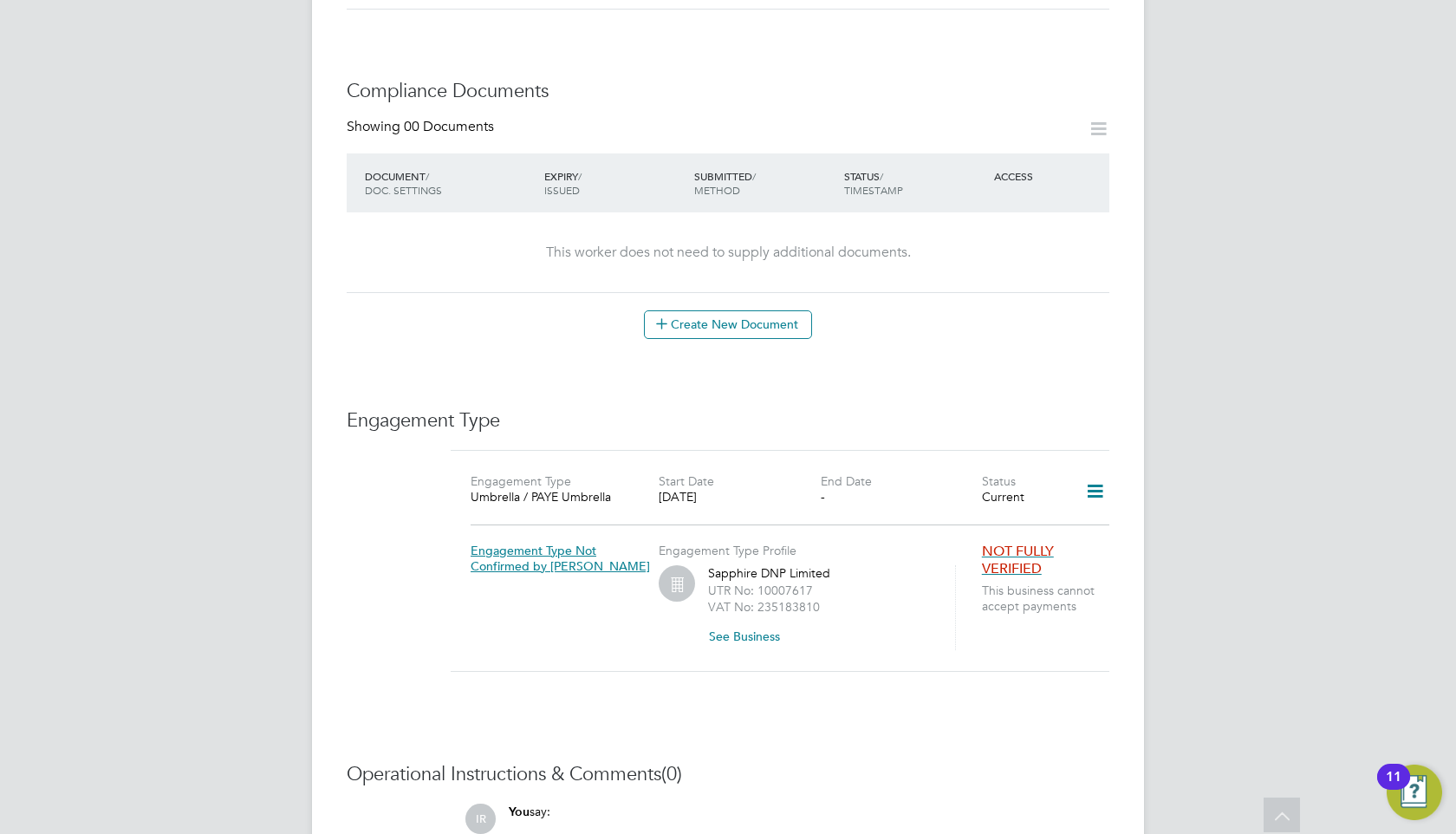
scroll to position [1005, 0]
